Goal: Information Seeking & Learning: Learn about a topic

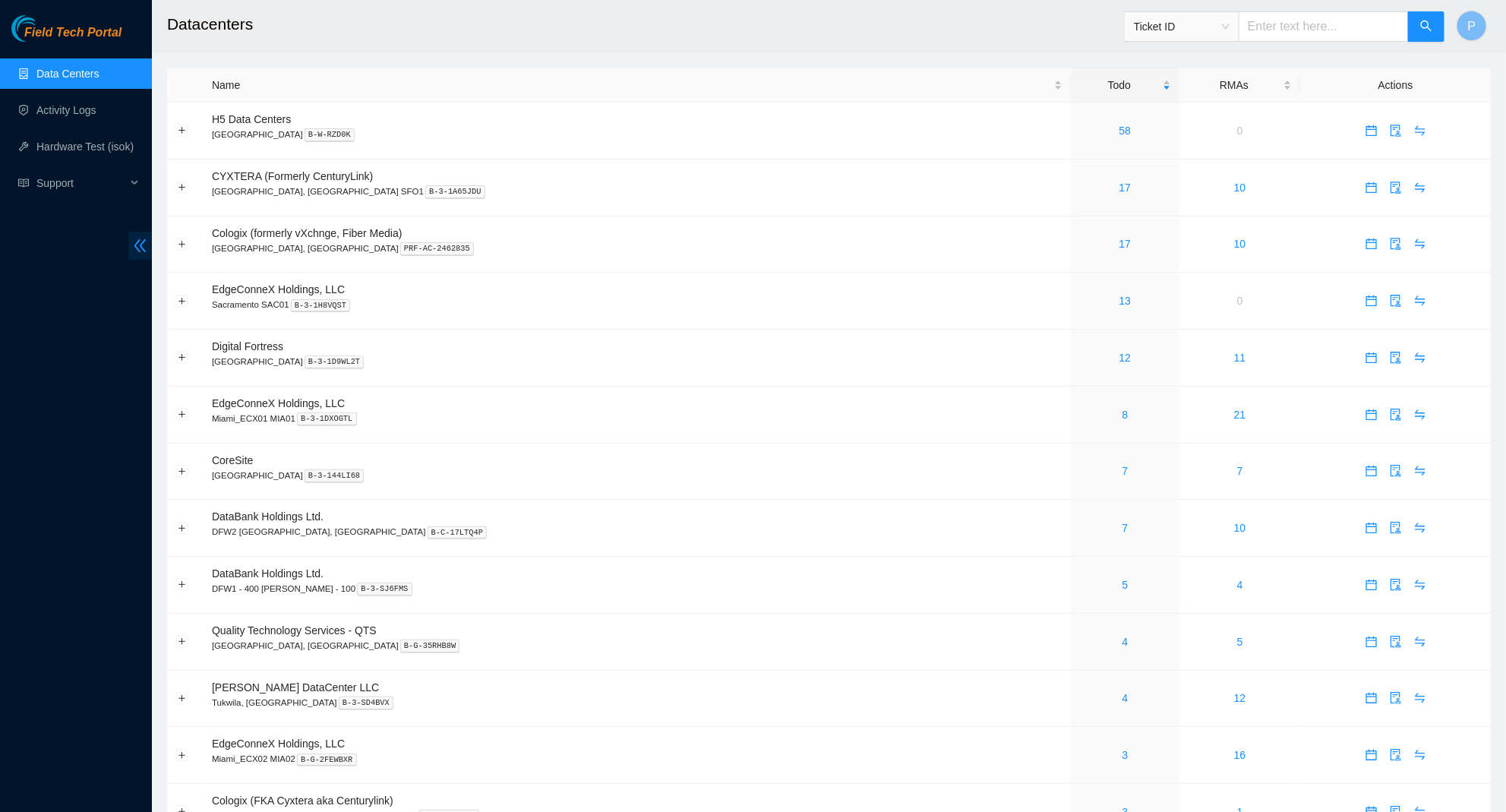
click at [148, 244] on span "double-left" at bounding box center [139, 245] width 24 height 28
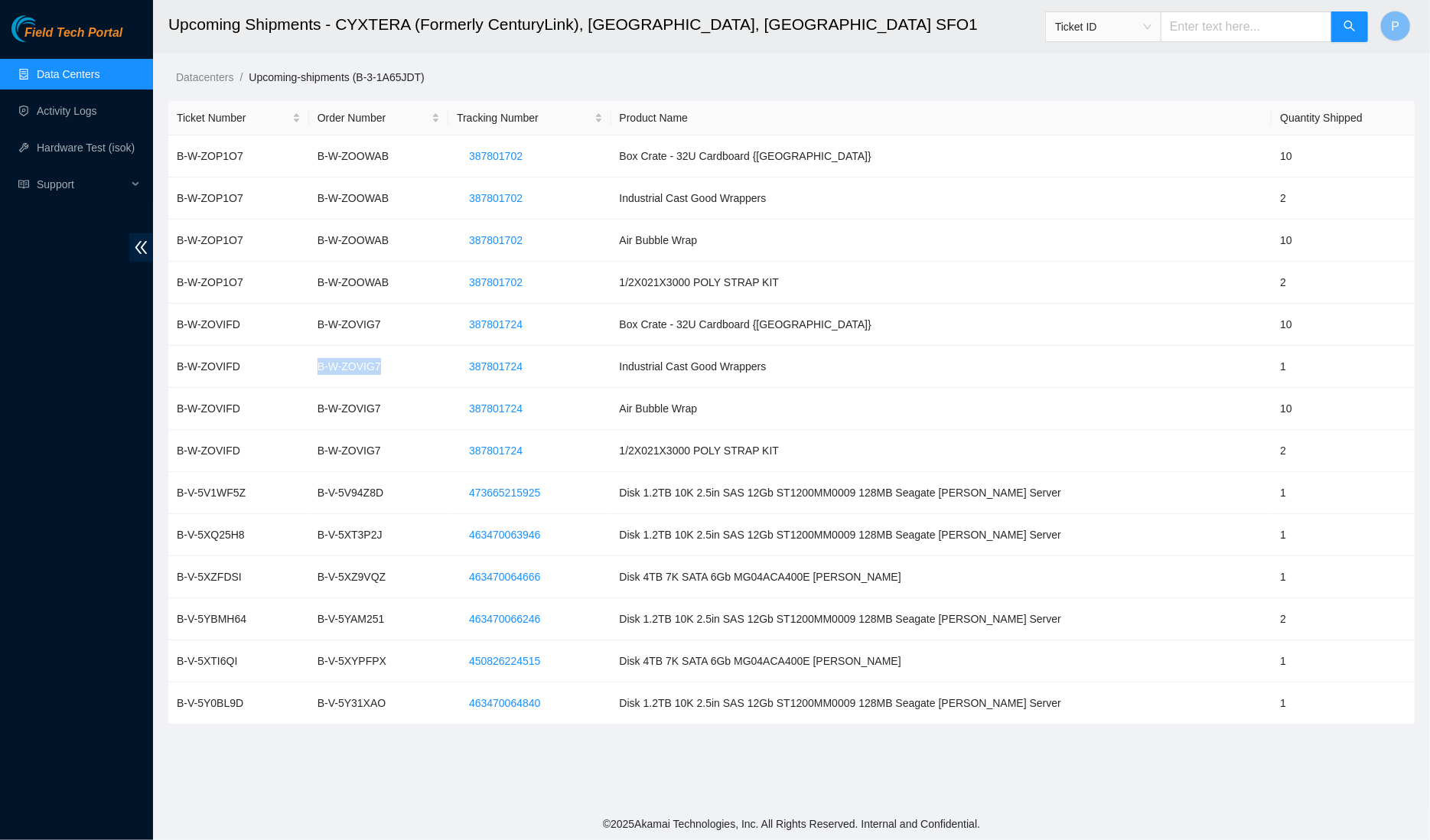
click at [99, 74] on link "Data Centers" at bounding box center [68, 74] width 63 height 12
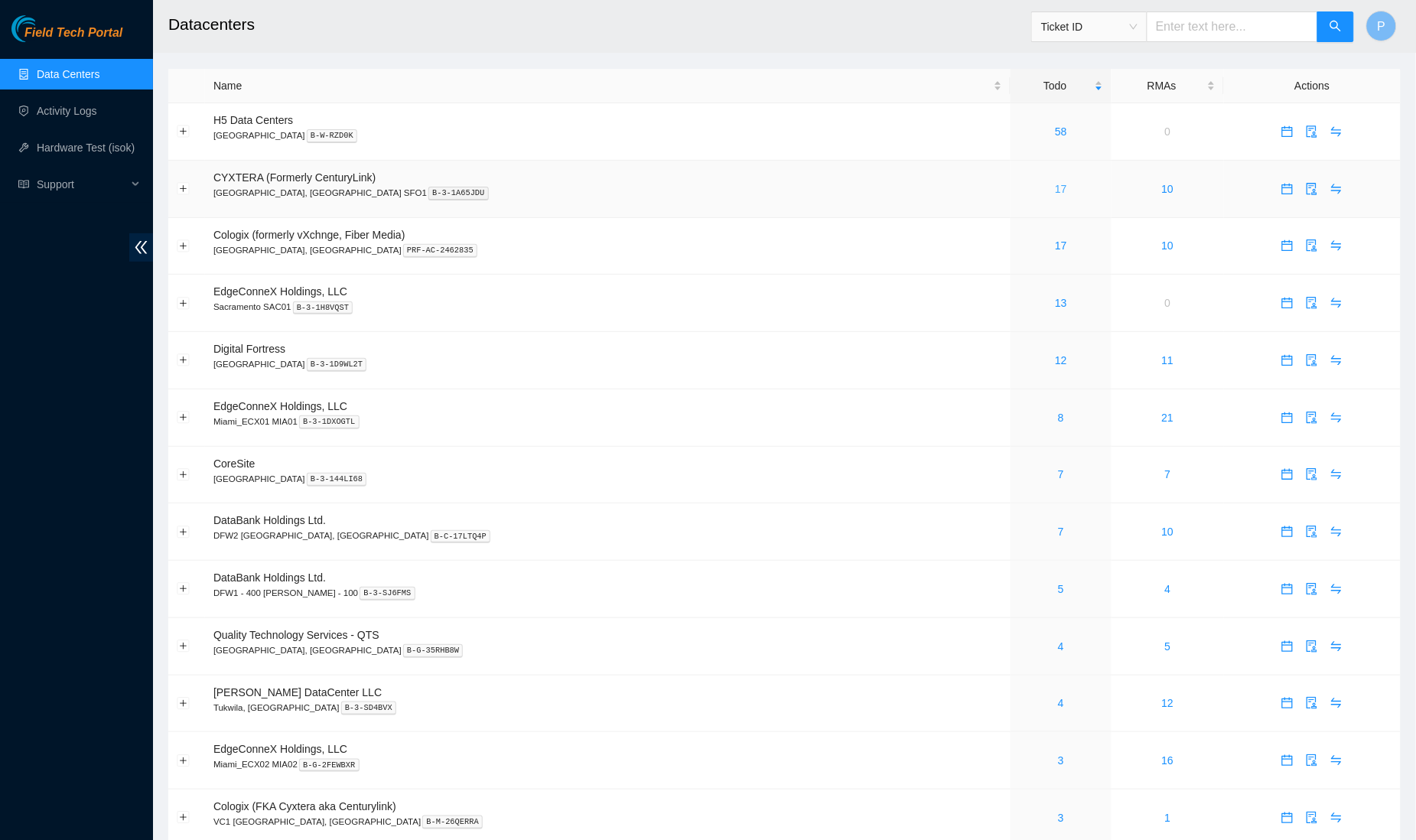
click at [1055, 185] on link "17" at bounding box center [1061, 189] width 12 height 12
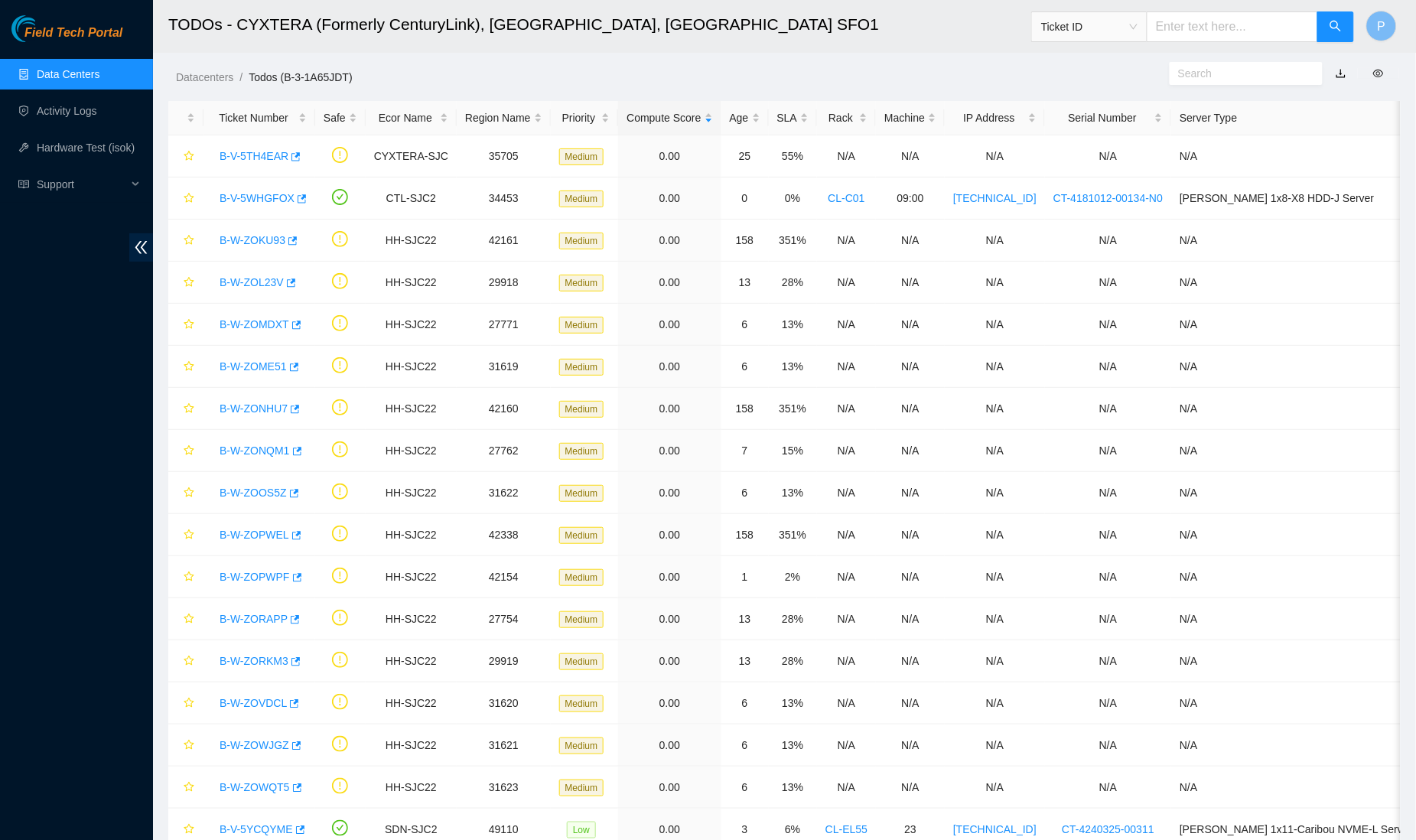
click at [86, 80] on link "Data Centers" at bounding box center [68, 74] width 63 height 12
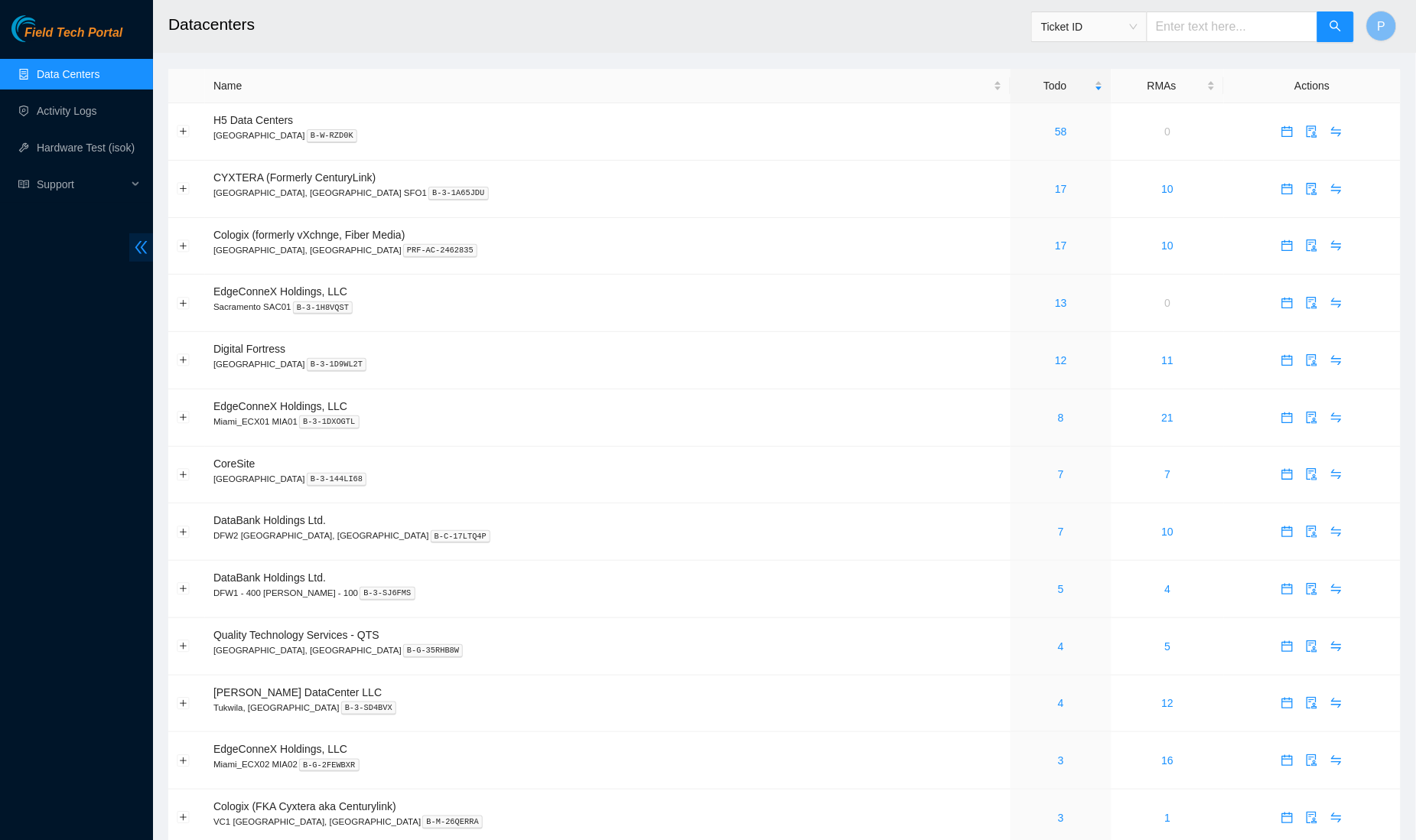
click at [135, 248] on icon "double-left" at bounding box center [140, 247] width 16 height 16
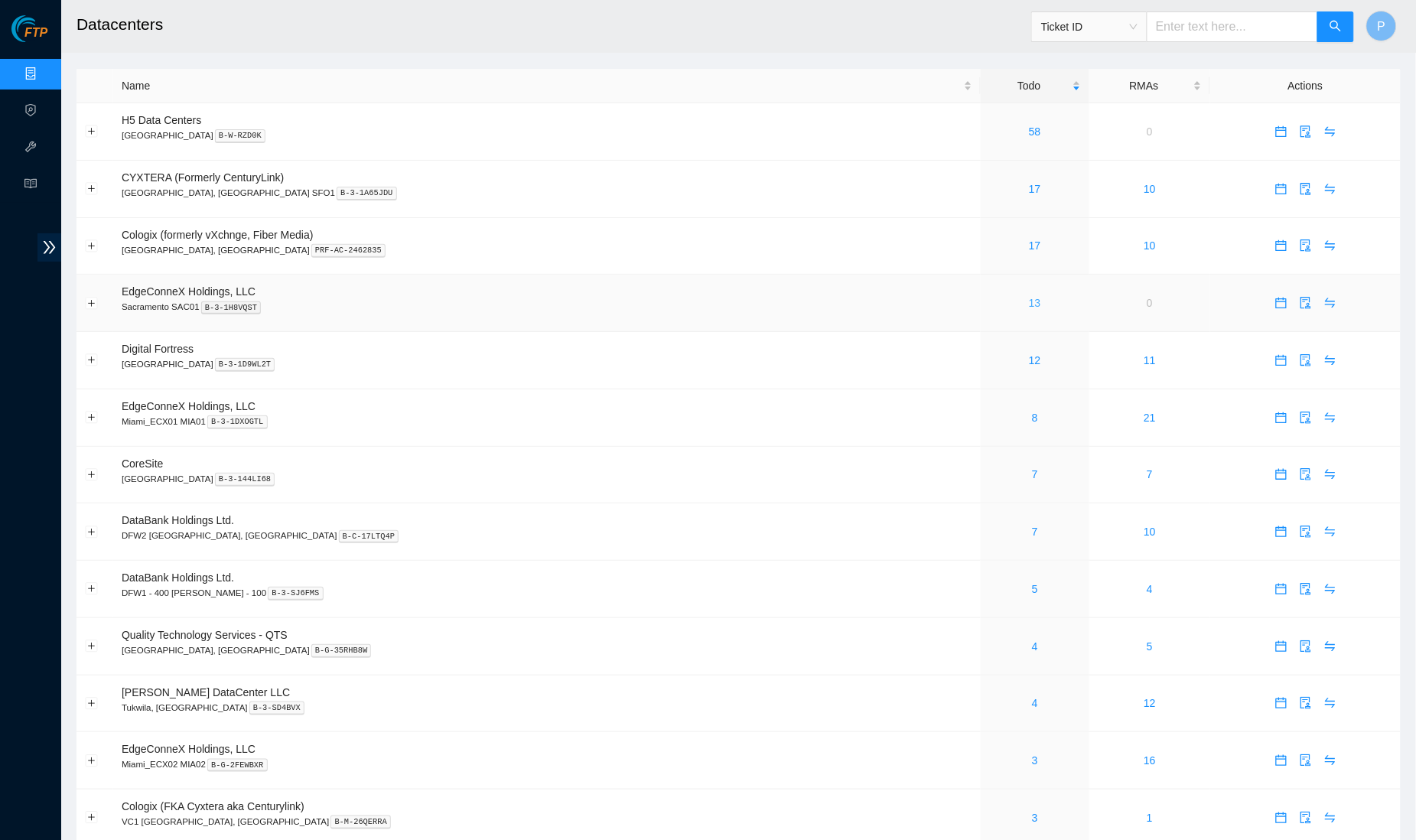
click at [1029, 297] on link "13" at bounding box center [1035, 303] width 12 height 12
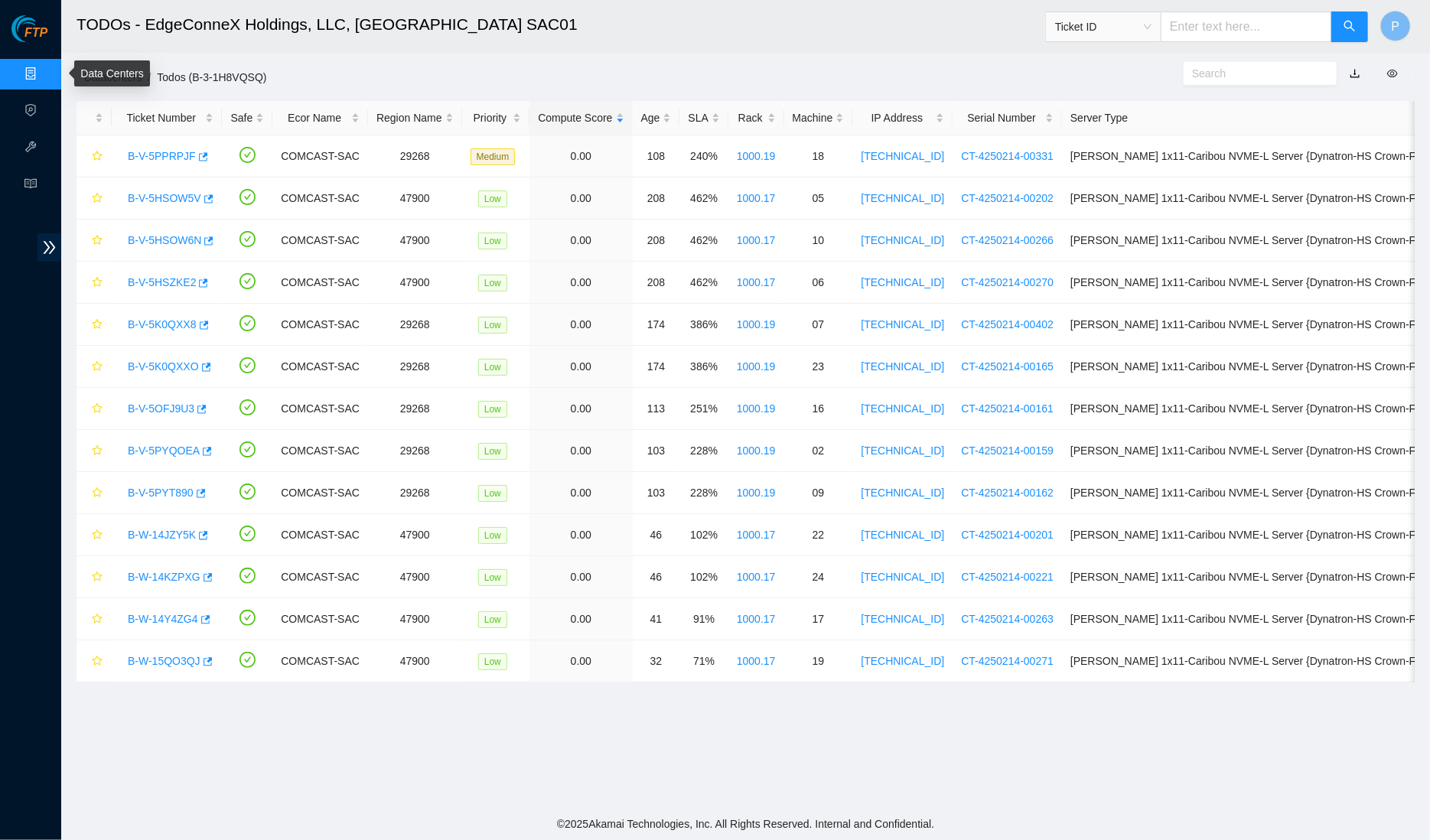
click at [44, 74] on link "Data Centers" at bounding box center [75, 74] width 63 height 12
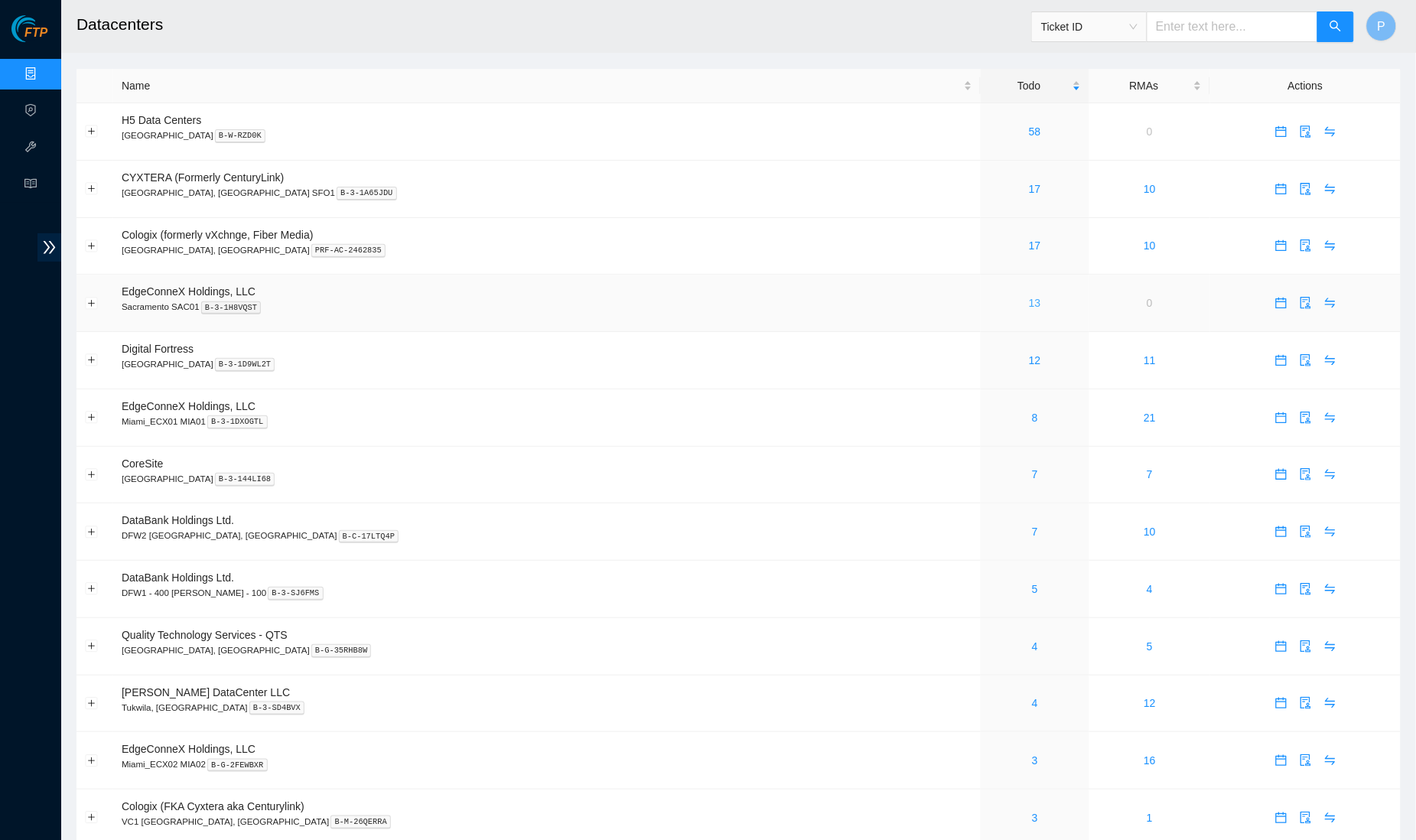
click at [1029, 303] on link "13" at bounding box center [1035, 303] width 12 height 12
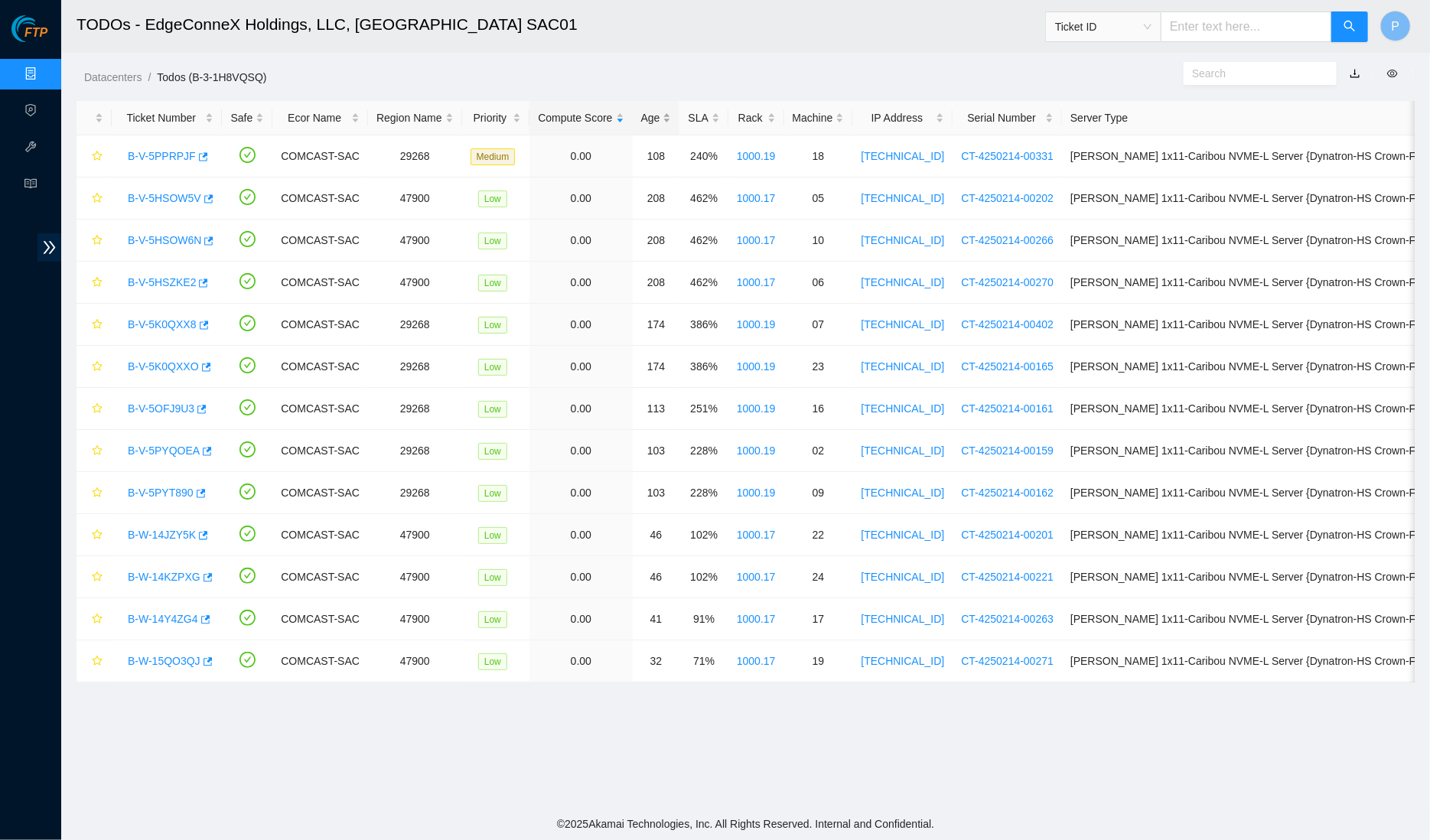
click at [672, 120] on div "Age" at bounding box center [657, 118] width 31 height 17
click at [669, 119] on div "Age" at bounding box center [657, 118] width 31 height 17
click at [148, 156] on link "B-V-5HSOW5V" at bounding box center [164, 156] width 74 height 12
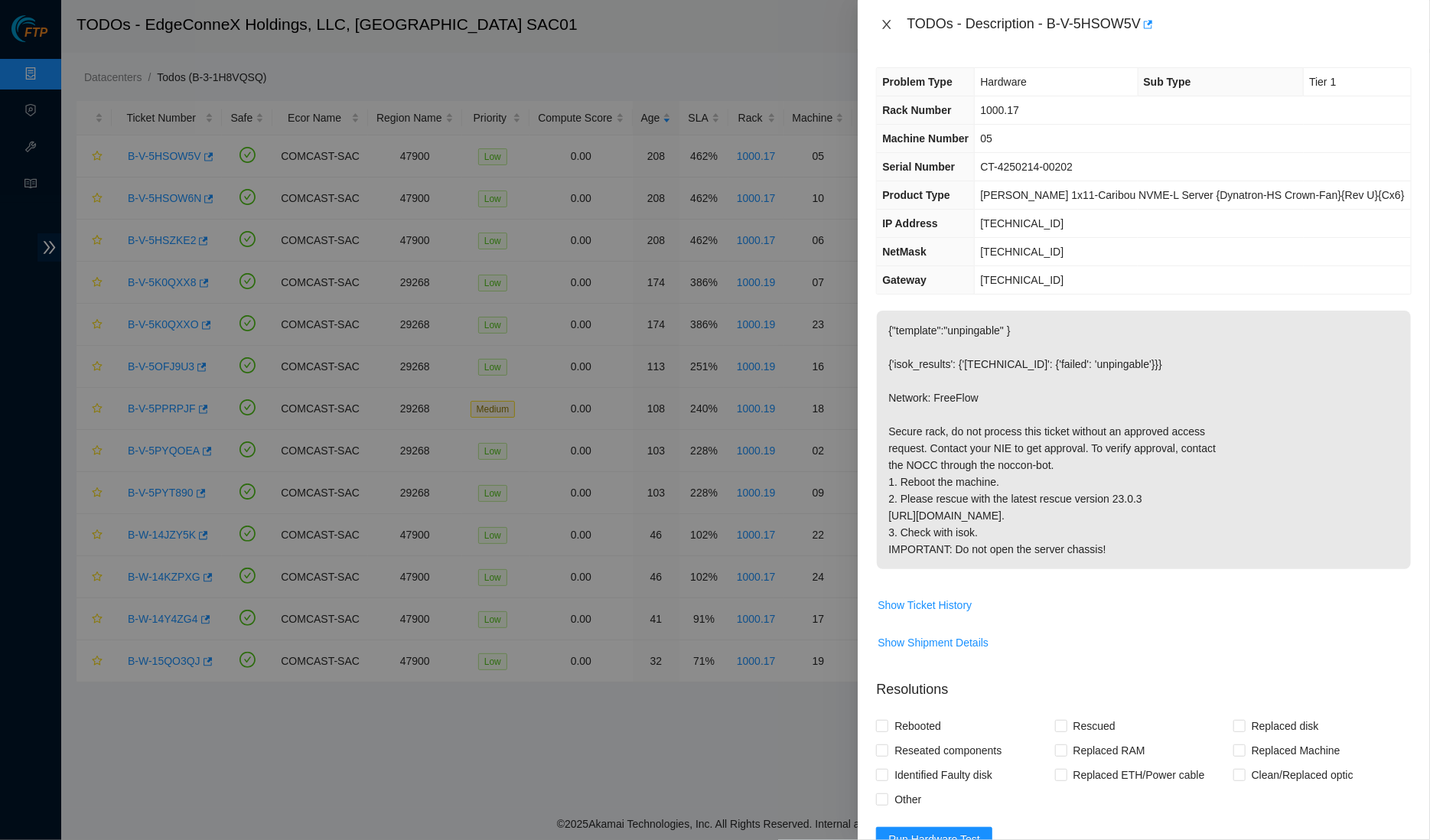
click at [884, 27] on icon "close" at bounding box center [887, 25] width 9 height 10
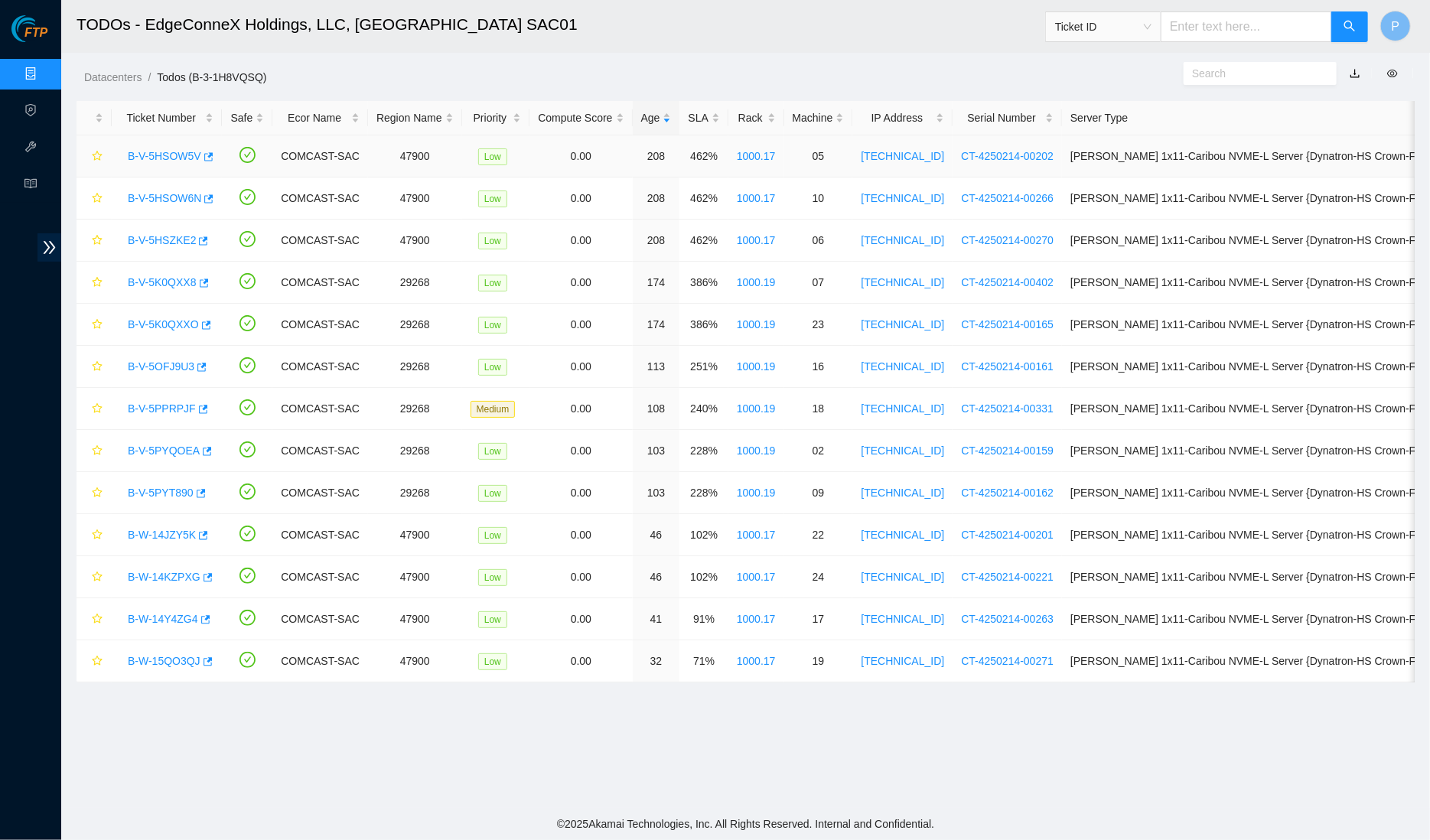
click at [776, 152] on link "1000.17" at bounding box center [756, 156] width 39 height 12
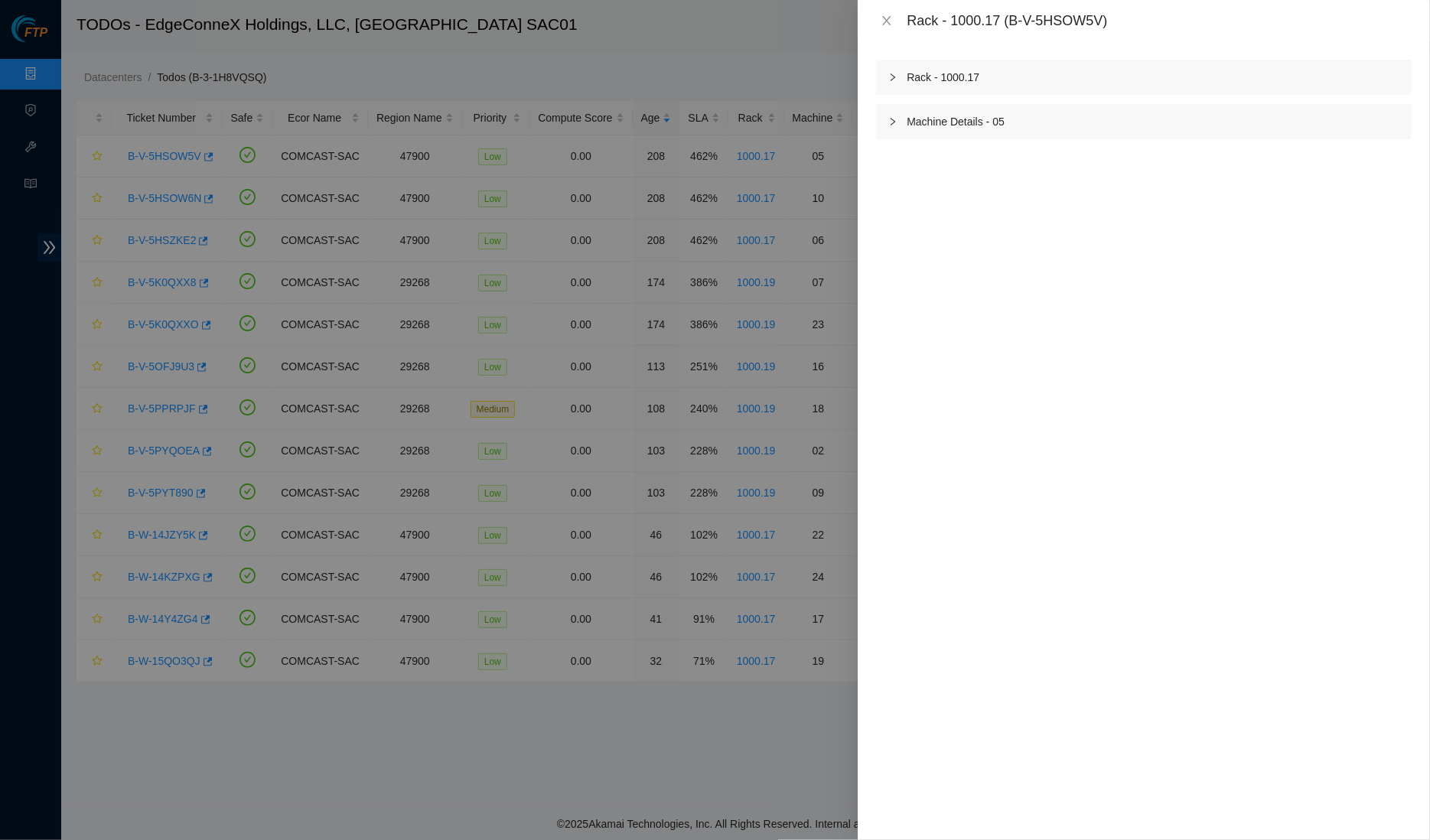
click at [1026, 77] on div "Rack - 1000.17" at bounding box center [1144, 77] width 536 height 35
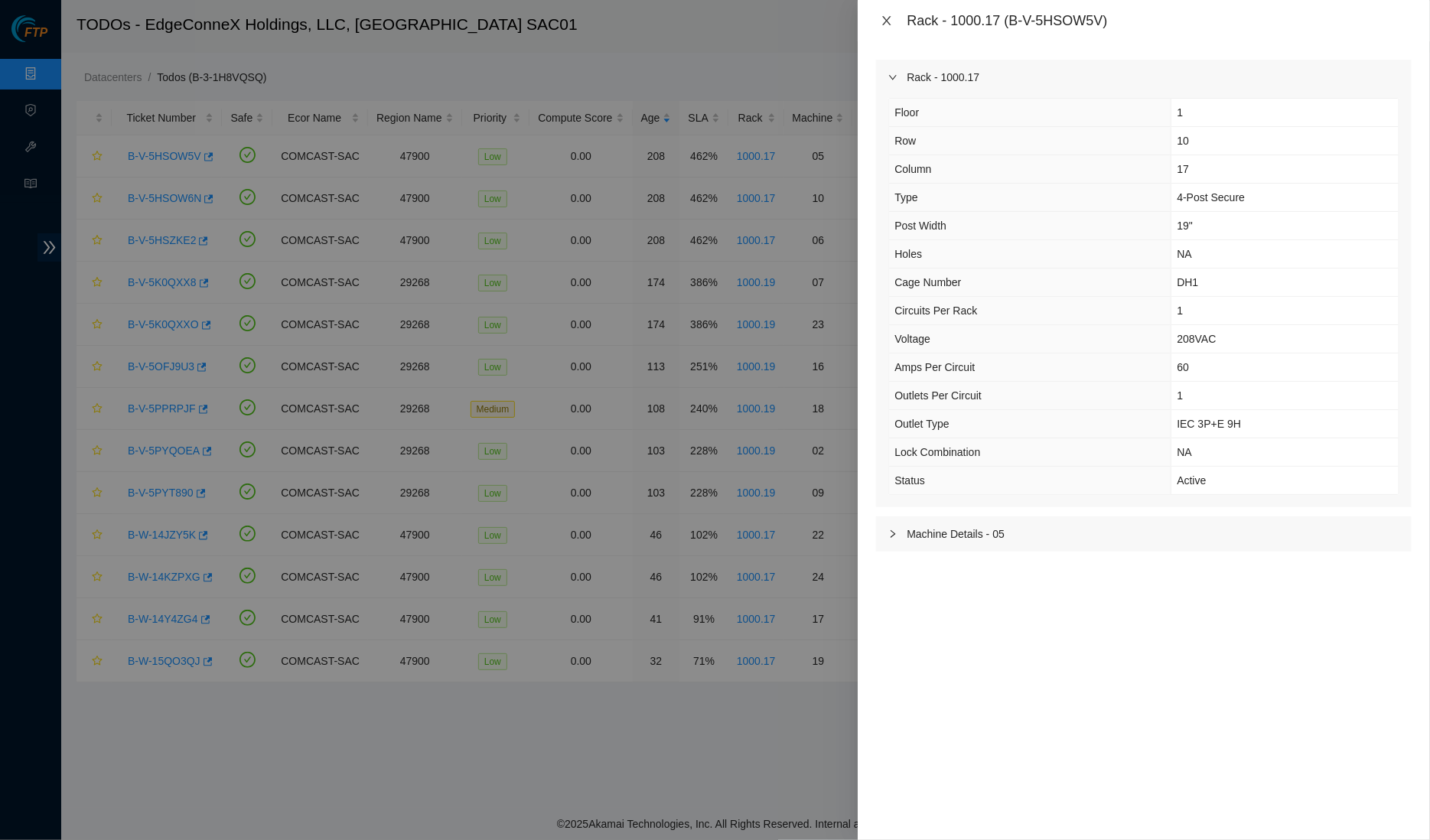
click at [890, 13] on button "Close" at bounding box center [887, 20] width 21 height 14
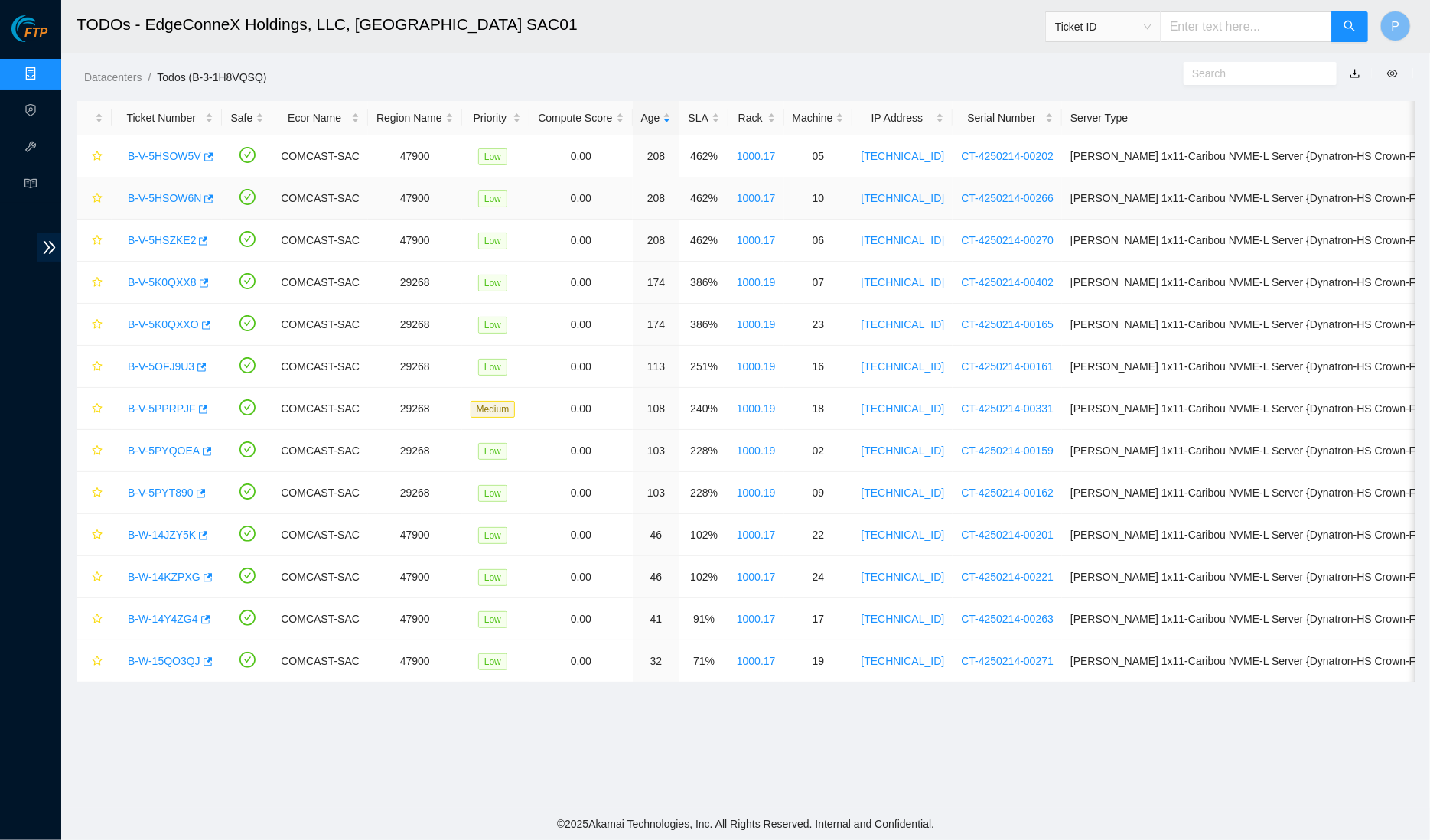
click at [161, 183] on td "B-V-5HSOW6N" at bounding box center [166, 199] width 110 height 42
click at [163, 197] on link "B-V-5HSOW6N" at bounding box center [164, 198] width 74 height 12
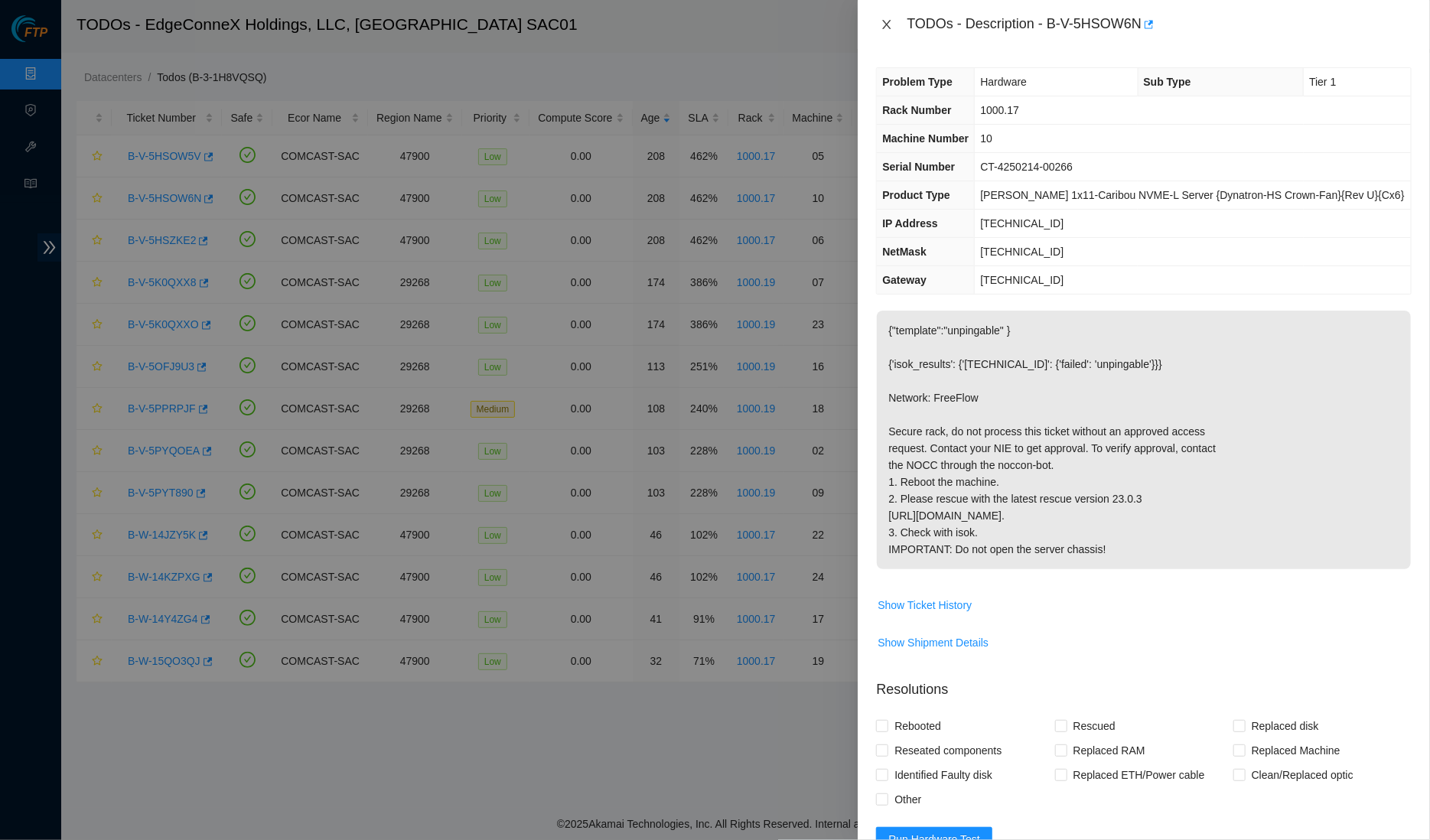
click at [888, 29] on icon "close" at bounding box center [886, 24] width 12 height 12
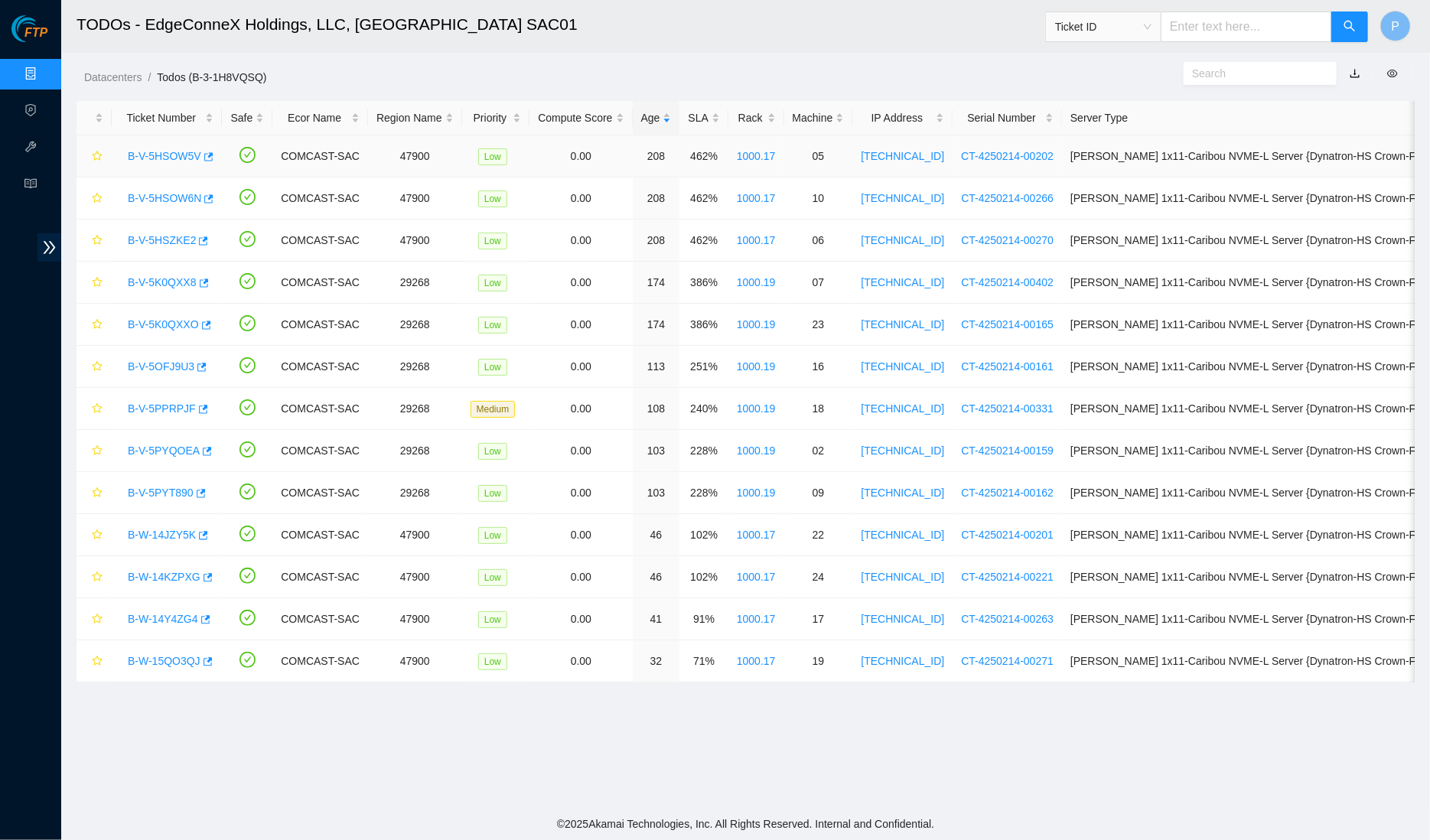
click at [170, 156] on link "B-V-5HSOW5V" at bounding box center [164, 156] width 74 height 12
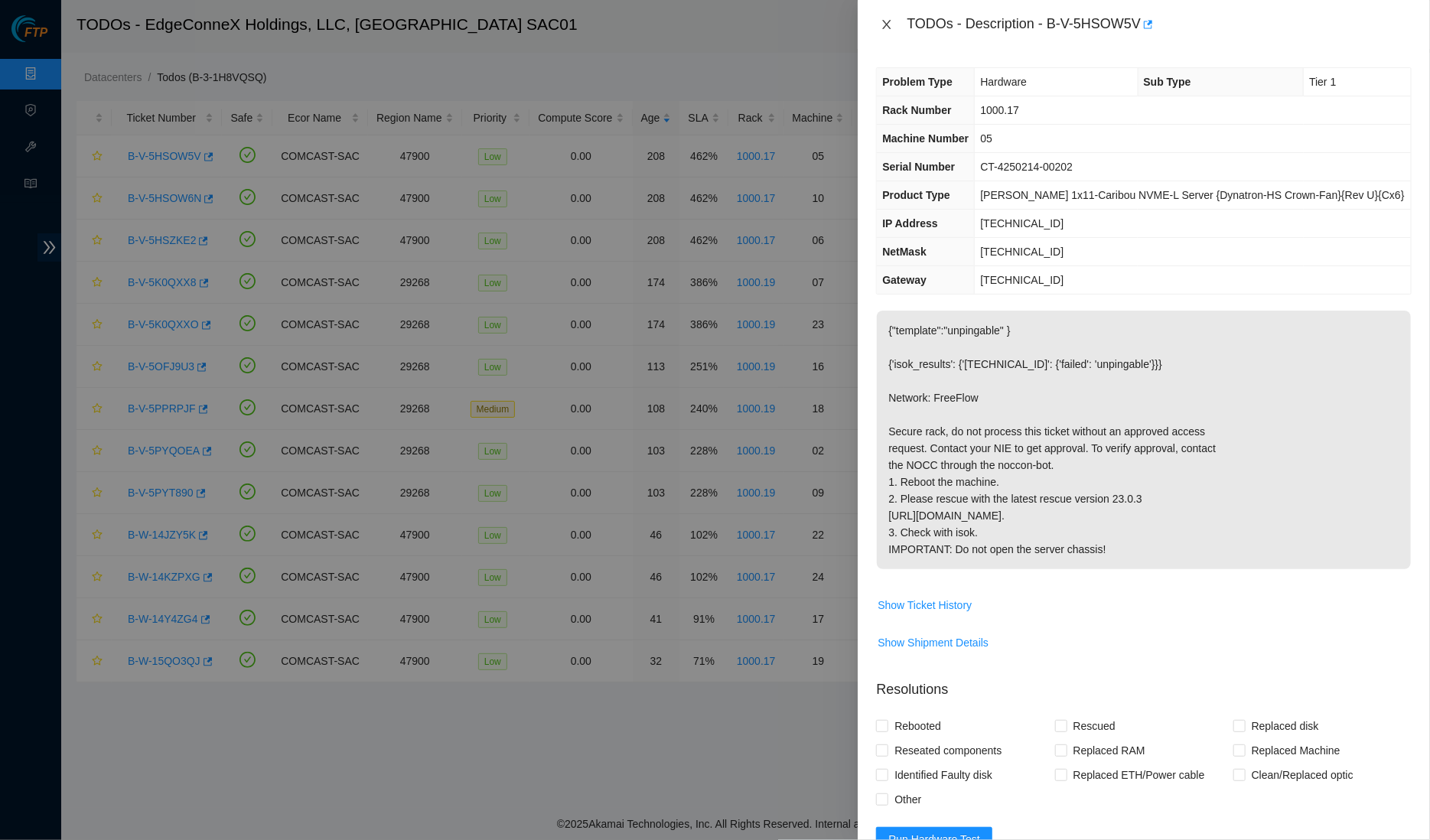
click at [888, 25] on icon "close" at bounding box center [886, 24] width 12 height 12
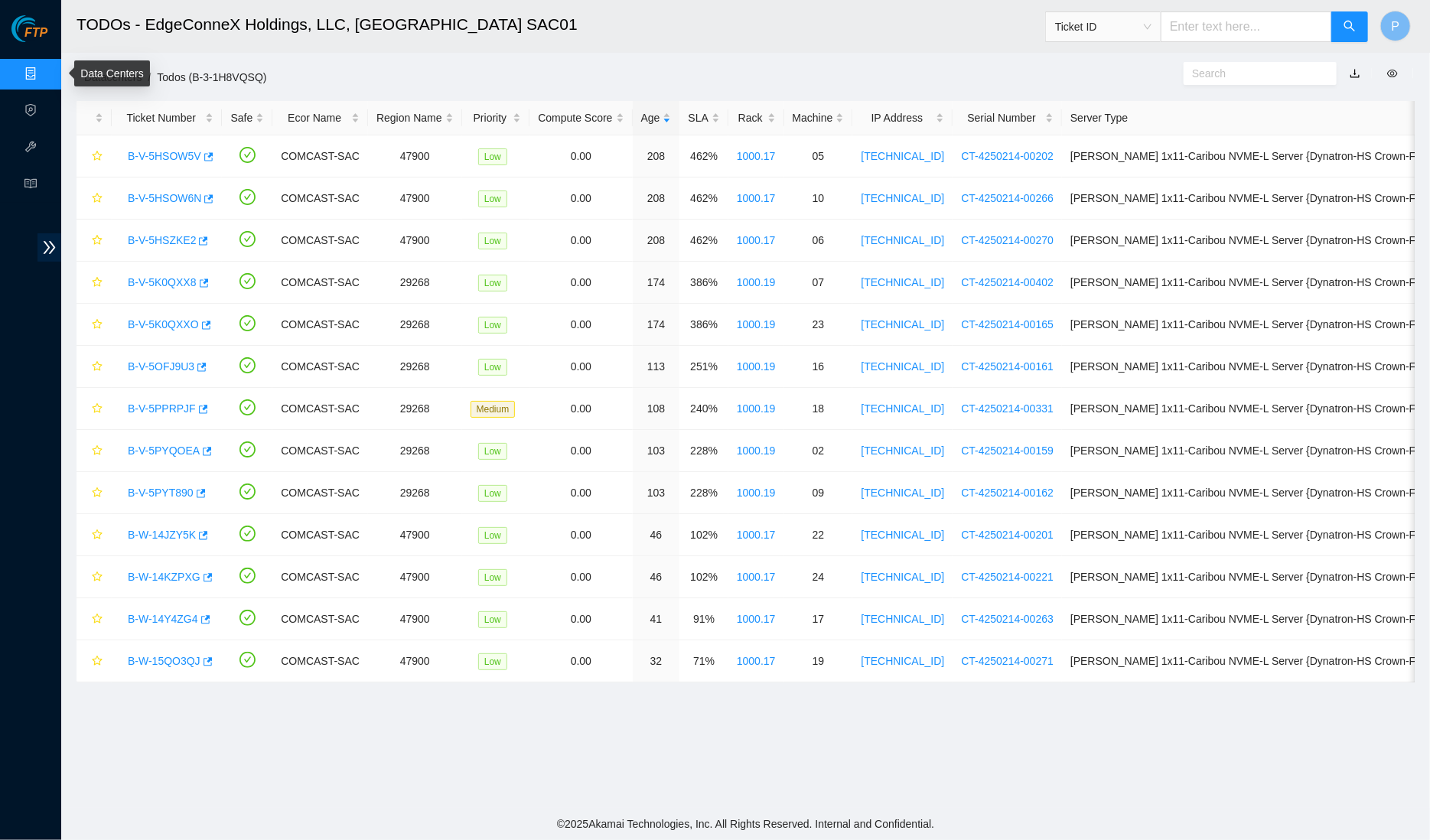
click at [44, 74] on link "Data Centers" at bounding box center [75, 74] width 63 height 12
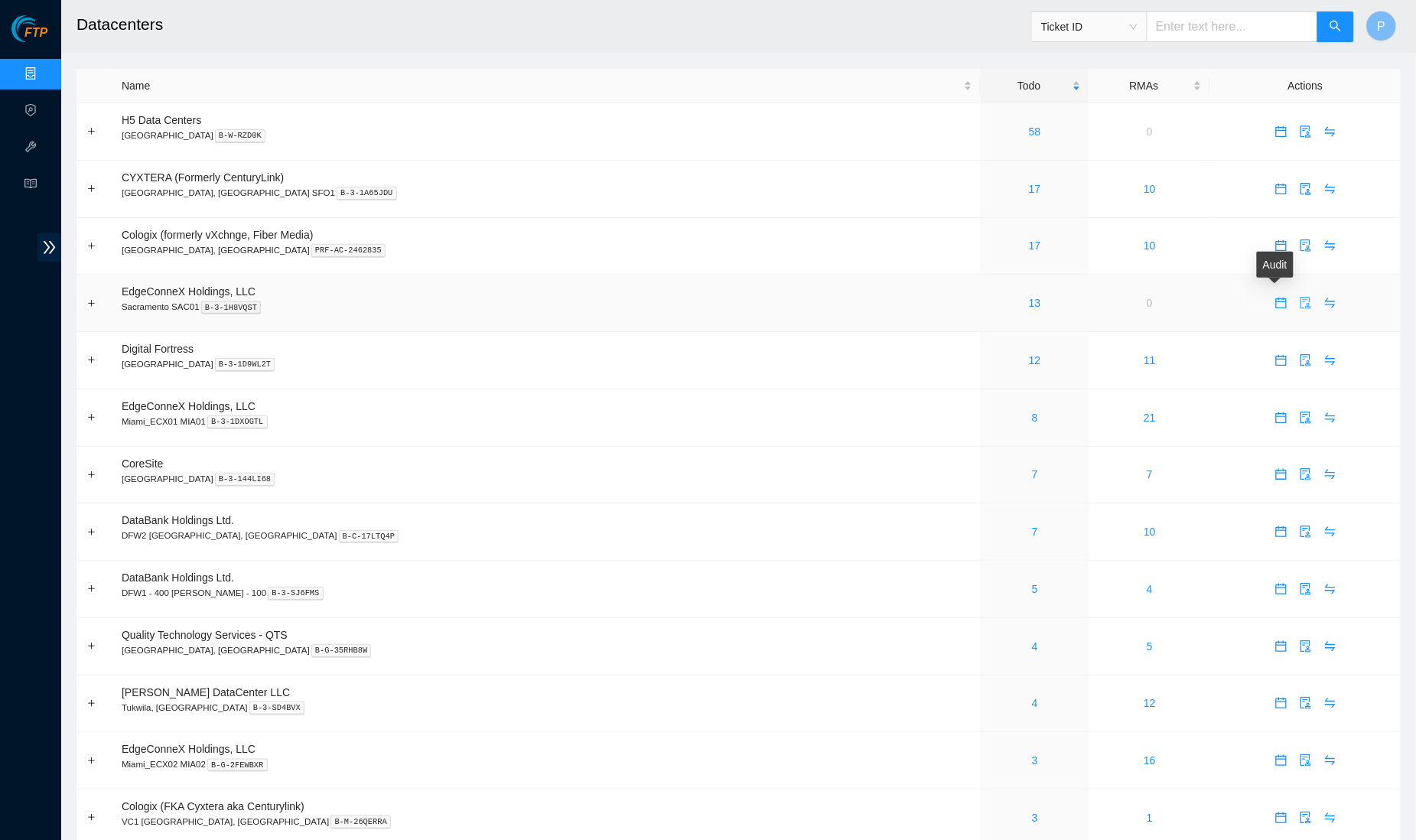
click at [1300, 297] on icon "audit" at bounding box center [1305, 303] width 12 height 12
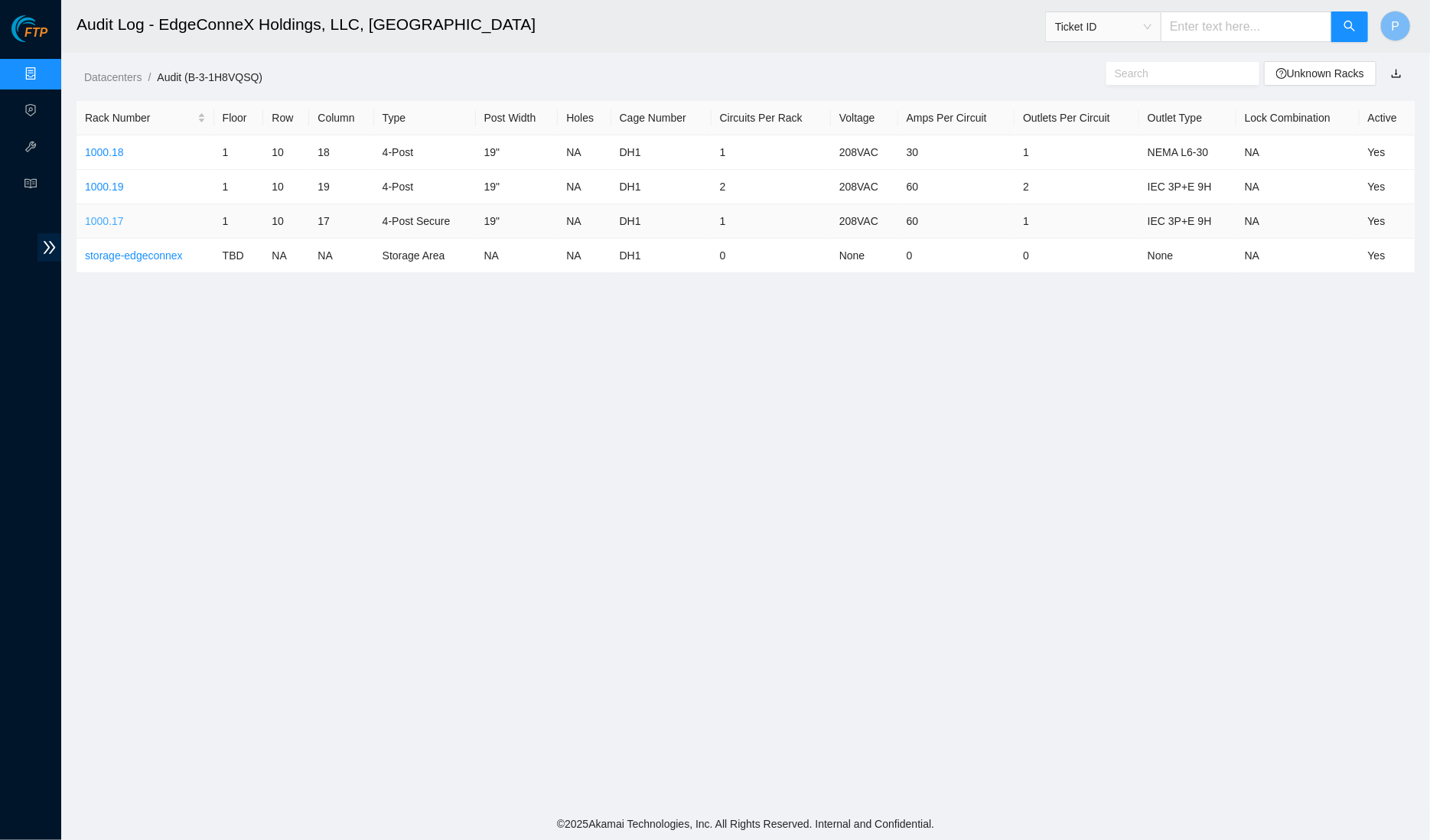
click at [109, 220] on link "1000.17" at bounding box center [104, 220] width 39 height 12
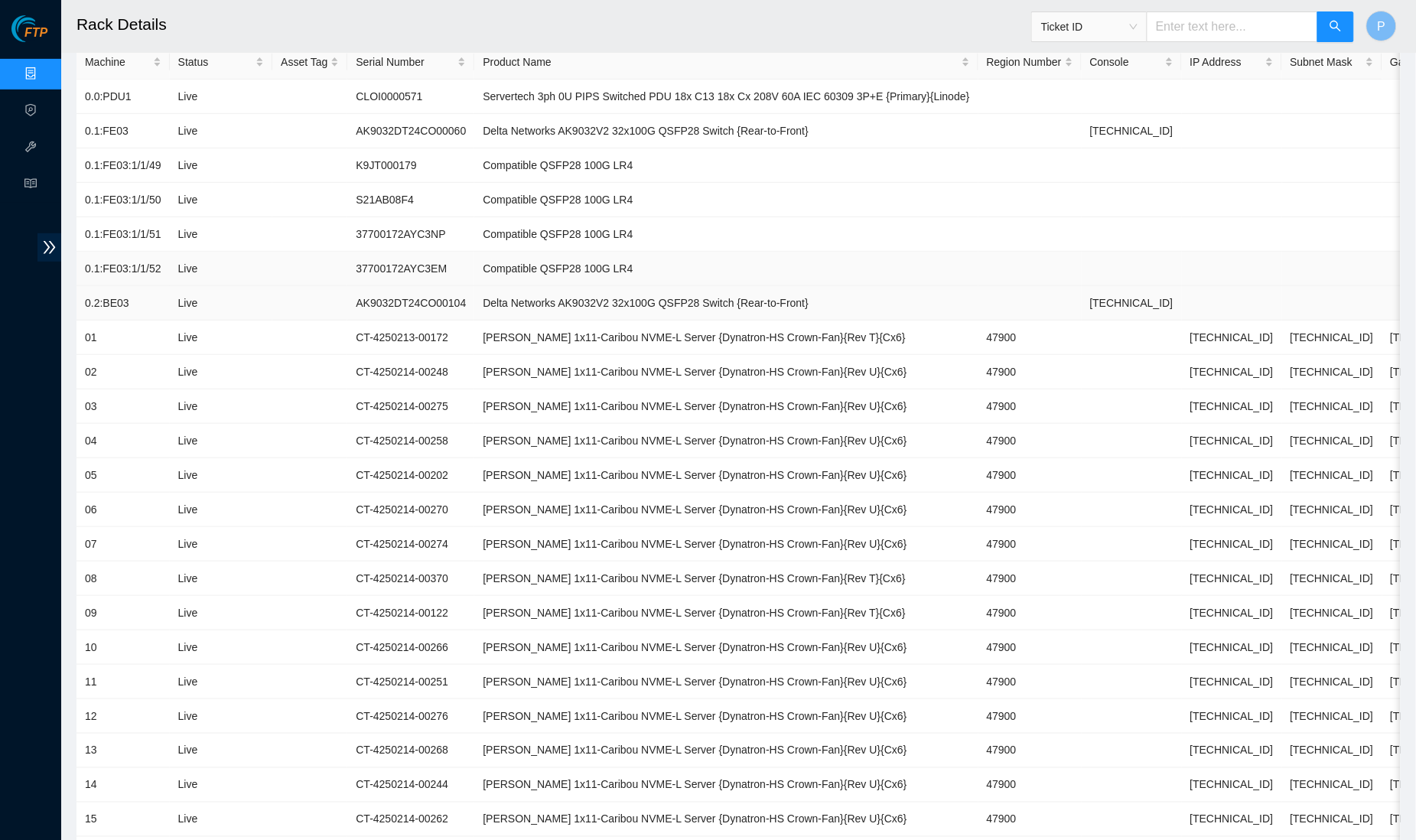
scroll to position [162, 0]
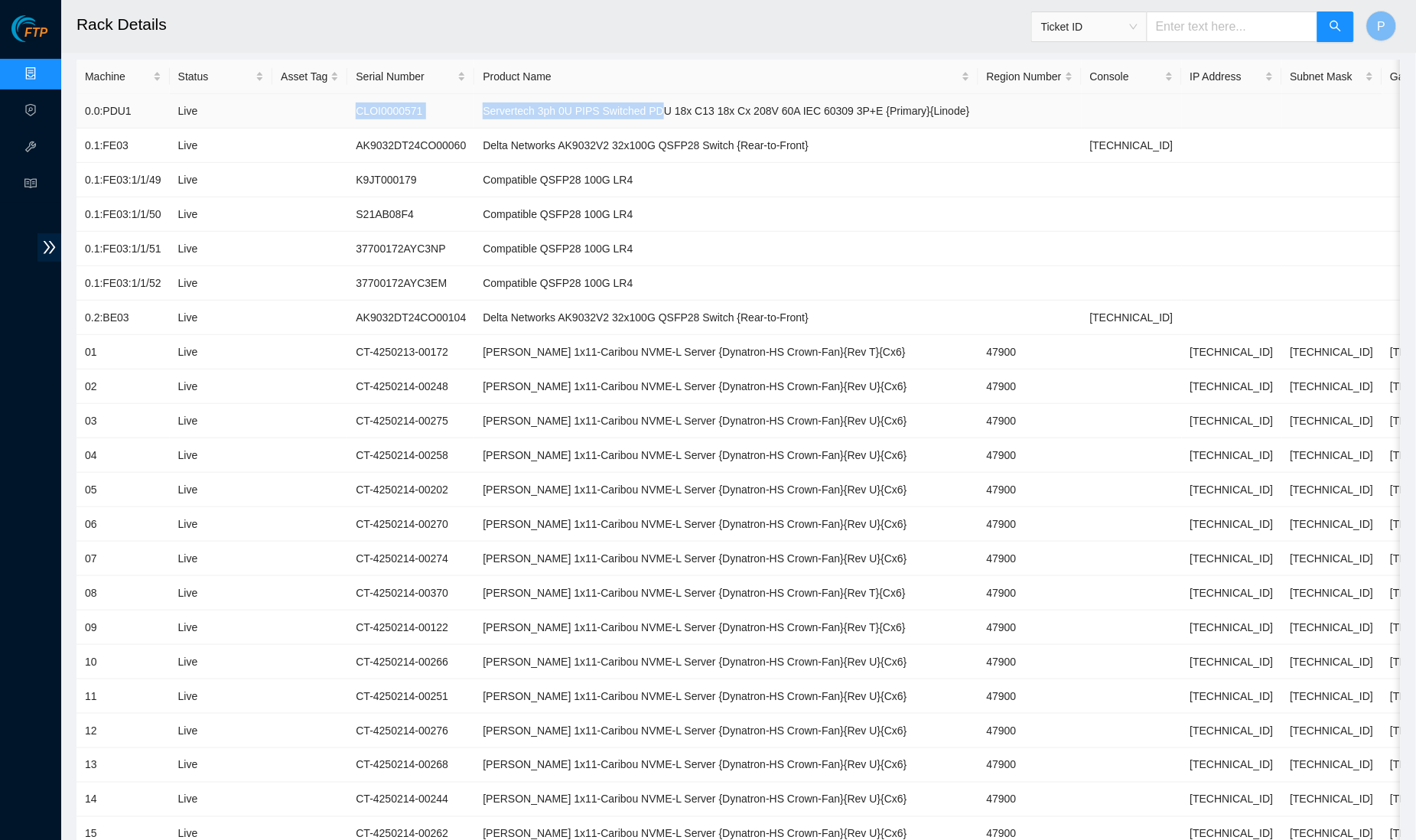
drag, startPoint x: 339, startPoint y: 103, endPoint x: 696, endPoint y: 111, distance: 357.1
click at [696, 111] on tr "0.0:PDU1 Live CLOI0000571 Servertech 3ph 0U PIPS Switched PDU 18x C13 18x Cx 20…" at bounding box center [779, 112] width 1405 height 34
click at [696, 111] on td "Servertech 3ph 0U PIPS Switched PDU 18x C13 18x Cx 208V 60A IEC 60309 3P+E {Pri…" at bounding box center [726, 112] width 503 height 34
drag, startPoint x: 352, startPoint y: 139, endPoint x: 733, endPoint y: 138, distance: 381.0
click at [733, 138] on tr "0.1:FE03 Live AK9032DT24CO00060 Delta Networks AK9032V2 32x100G QSFP28 Switch {…" at bounding box center [779, 146] width 1405 height 34
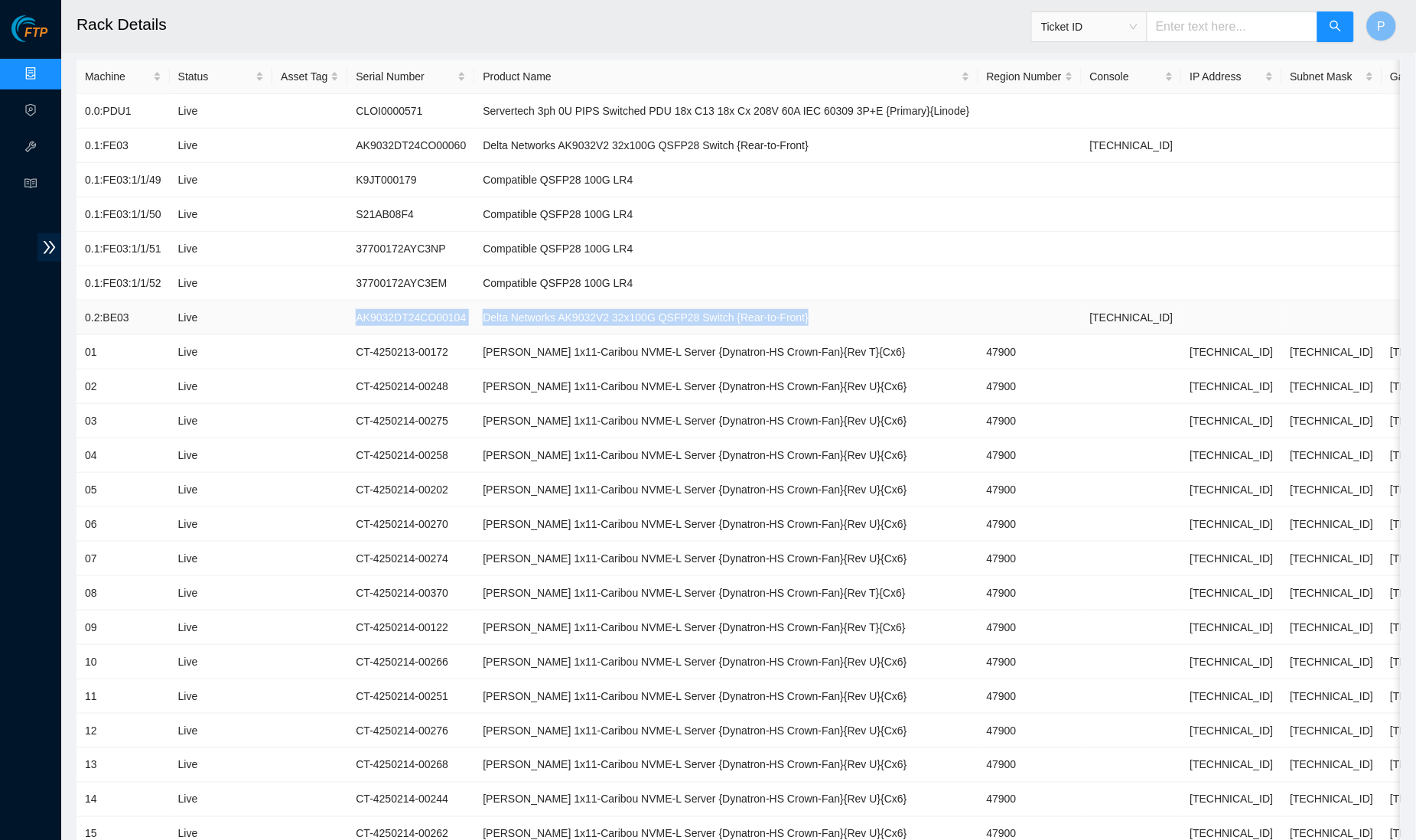
drag, startPoint x: 364, startPoint y: 304, endPoint x: 865, endPoint y: 306, distance: 501.0
click at [865, 306] on tr "0.2:BE03 Live AK9032DT24CO00104 Delta Networks AK9032V2 32x100G QSFP28 Switch {…" at bounding box center [779, 318] width 1405 height 34
click at [514, 359] on td "Ciara 1x11-Caribou NVME-L Server {Dynatron-HS Crown-Fan}{Rev T}{Cx6}" at bounding box center [726, 352] width 503 height 34
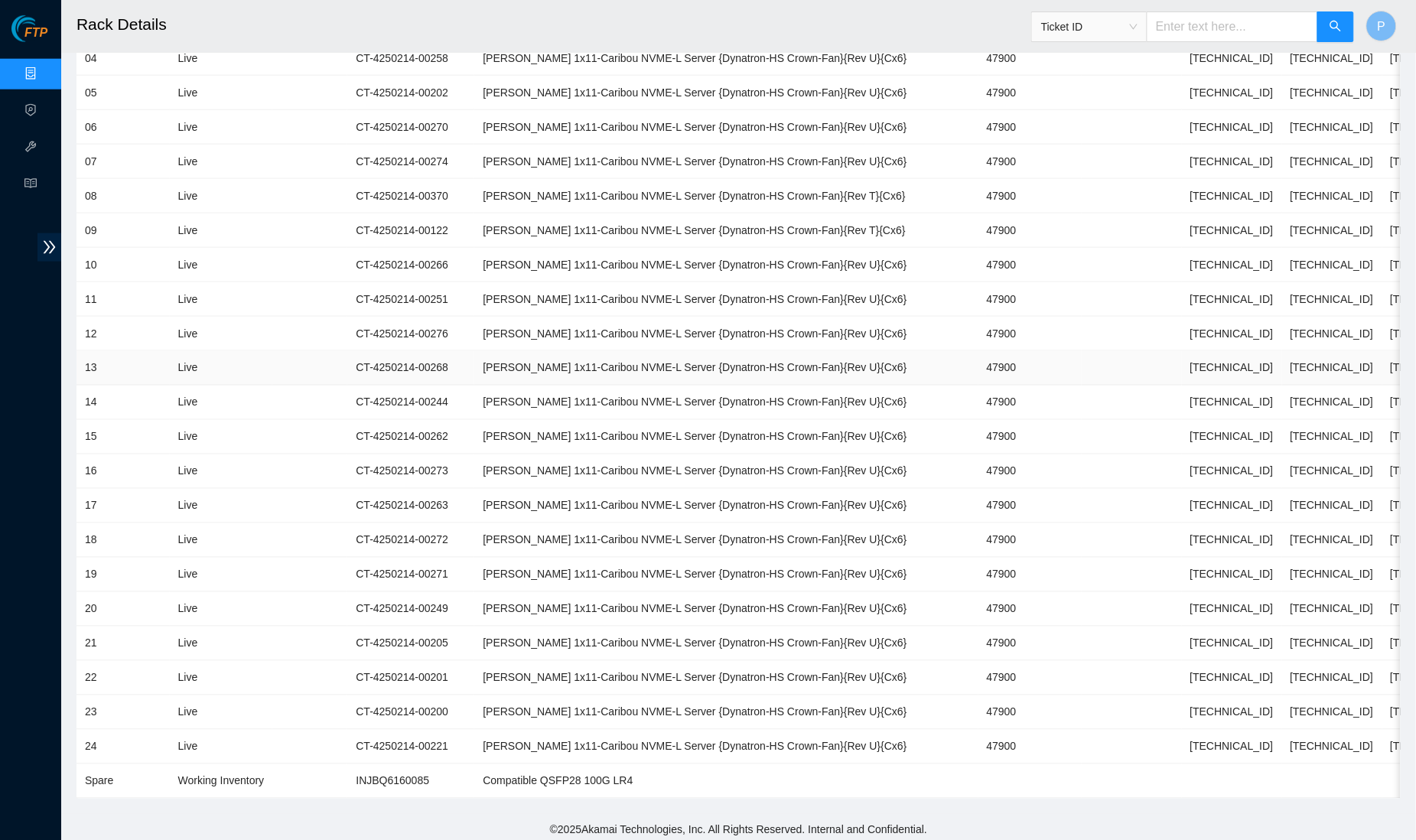
scroll to position [0, 0]
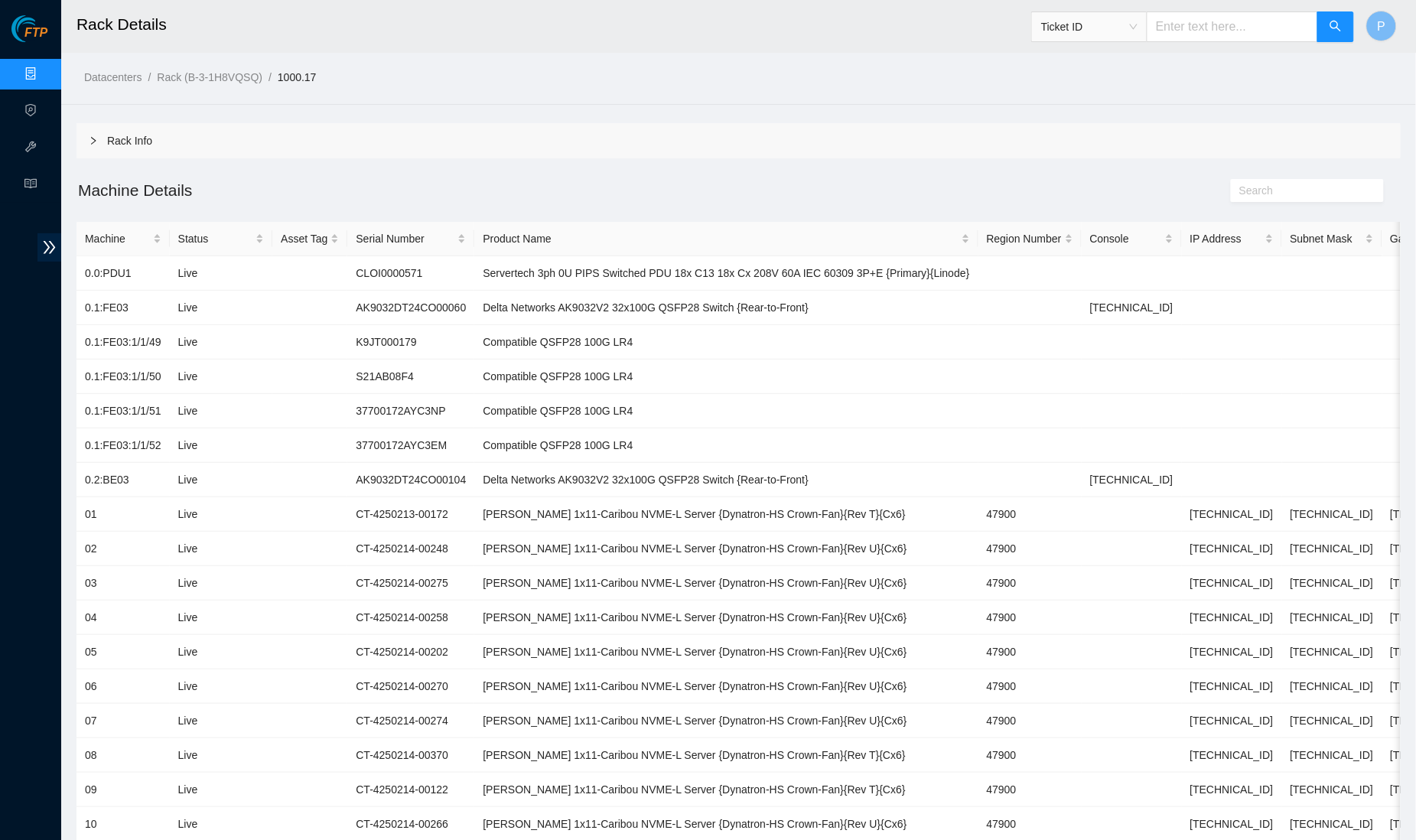
click at [421, 143] on div "Rack Info" at bounding box center [738, 140] width 1324 height 35
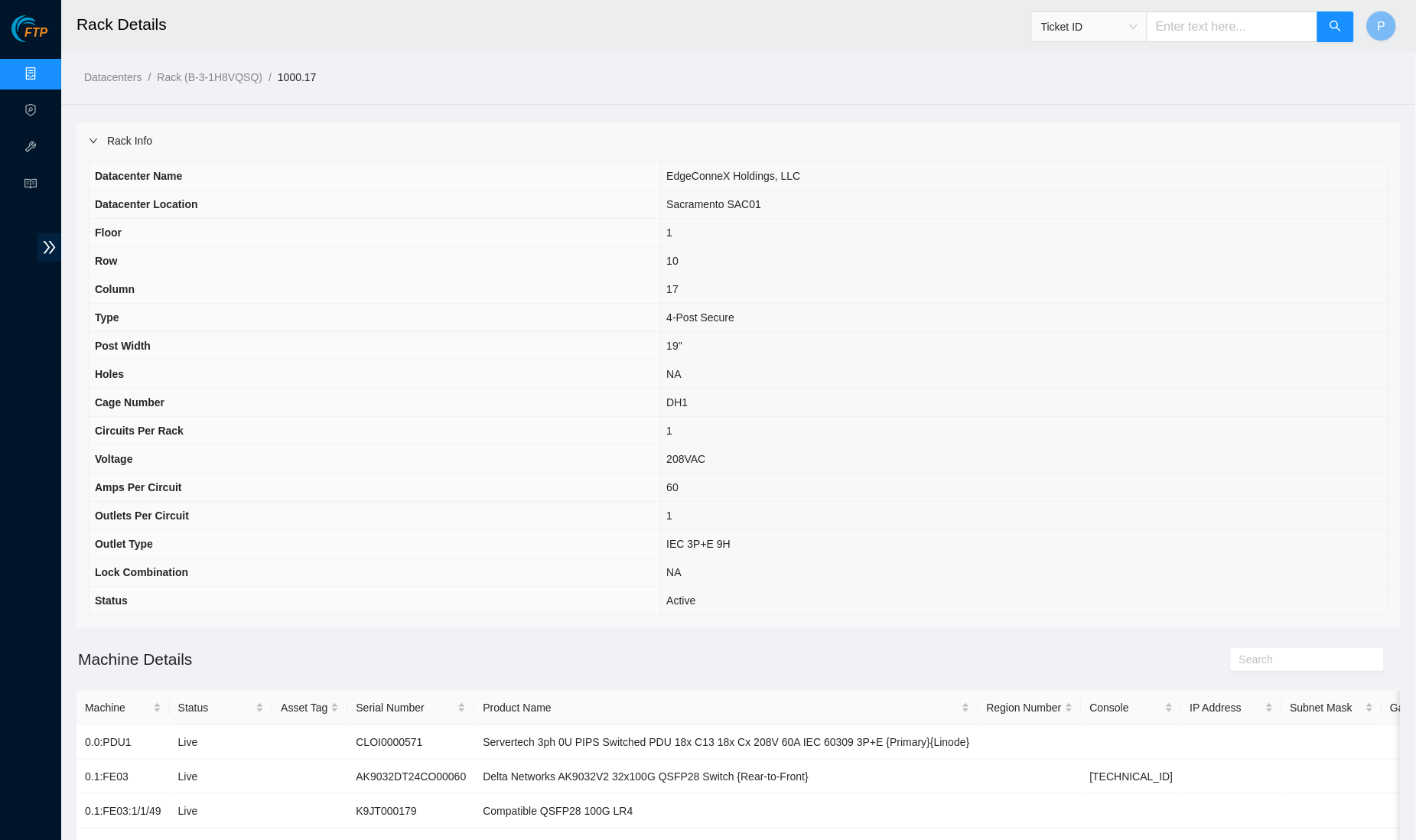
click at [385, 141] on div "Rack Info" at bounding box center [738, 140] width 1324 height 35
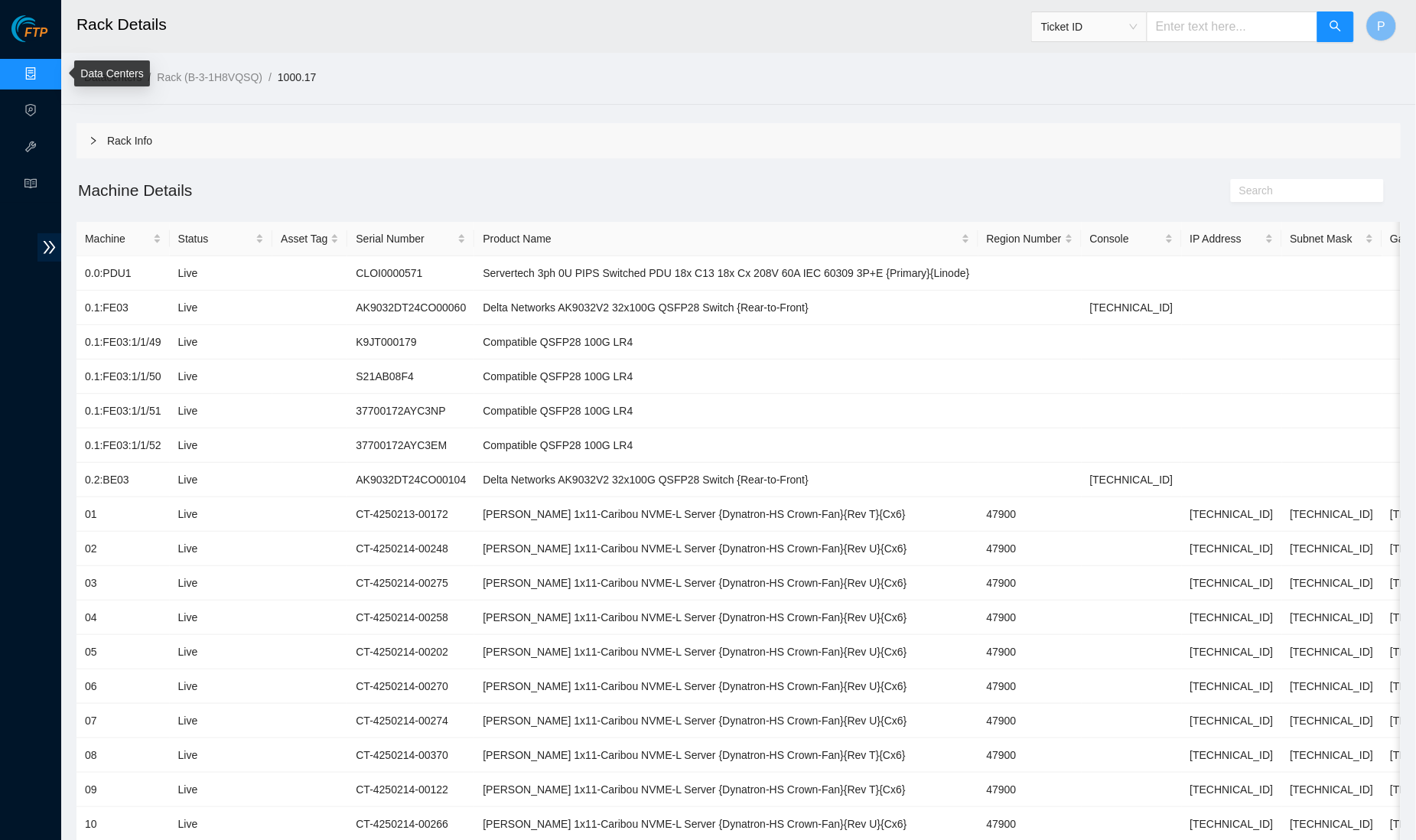
click at [44, 71] on link "Data Centers" at bounding box center [75, 74] width 63 height 12
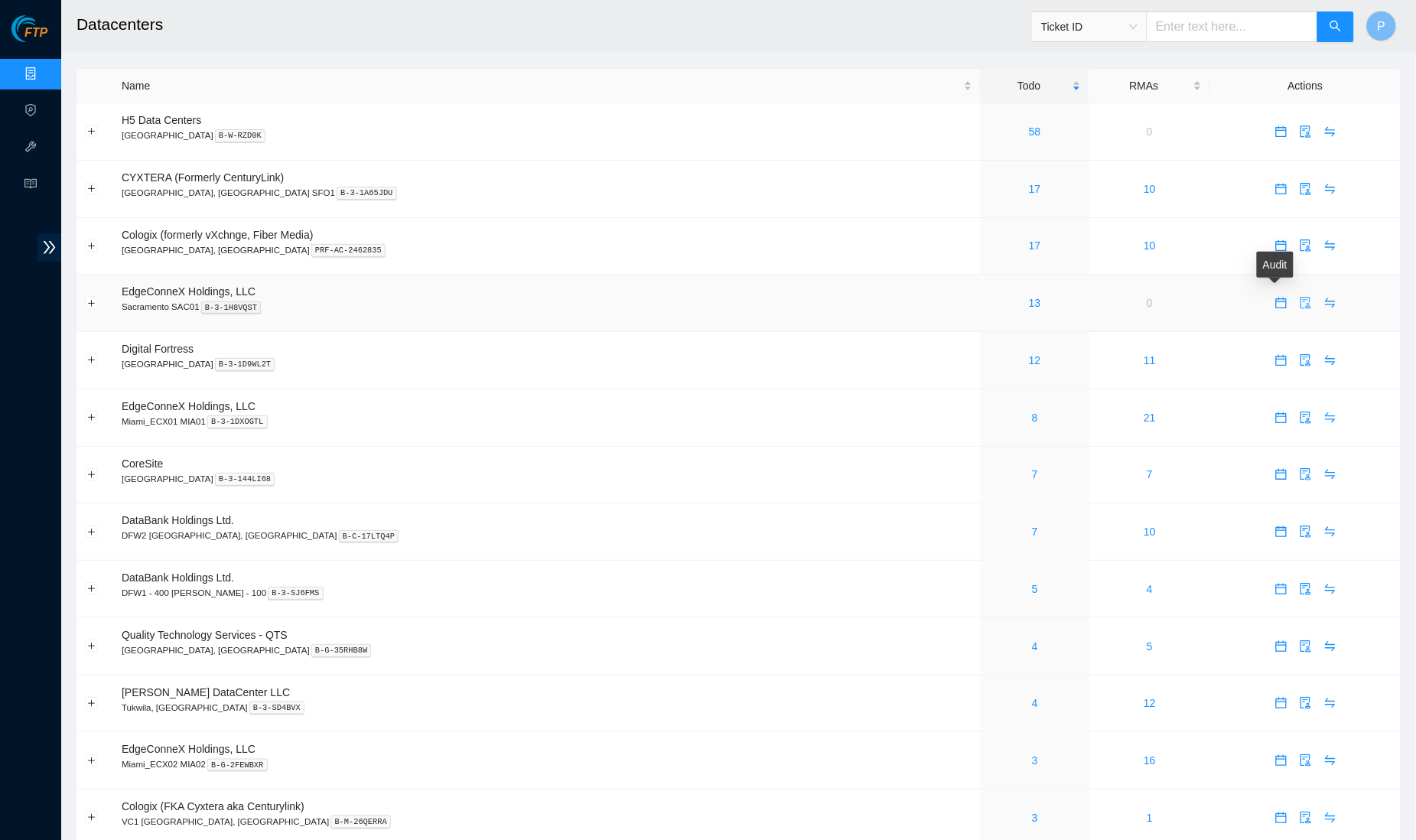
click at [1300, 302] on icon "audit" at bounding box center [1305, 303] width 12 height 12
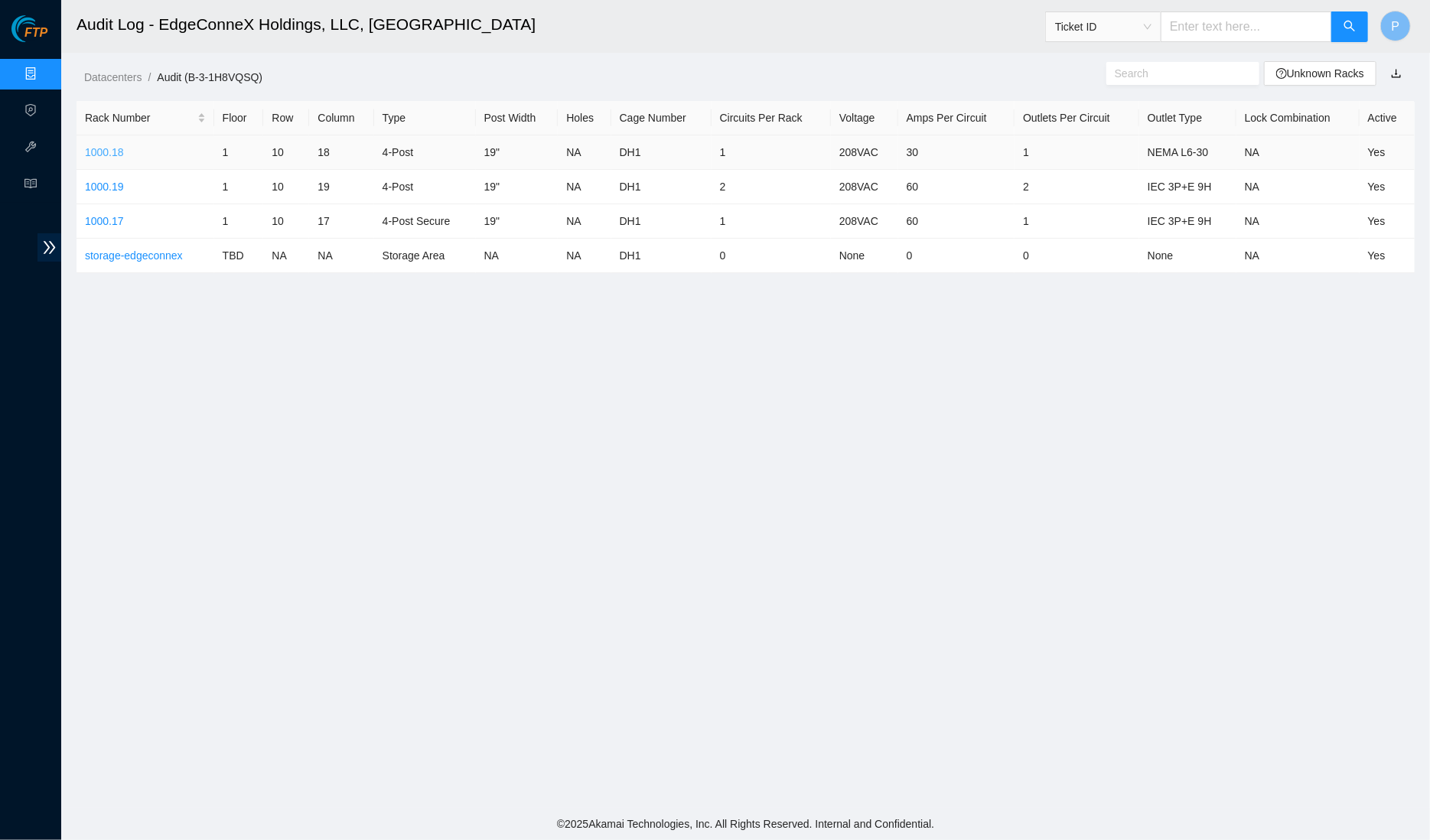
click at [99, 146] on link "1000.18" at bounding box center [104, 152] width 39 height 12
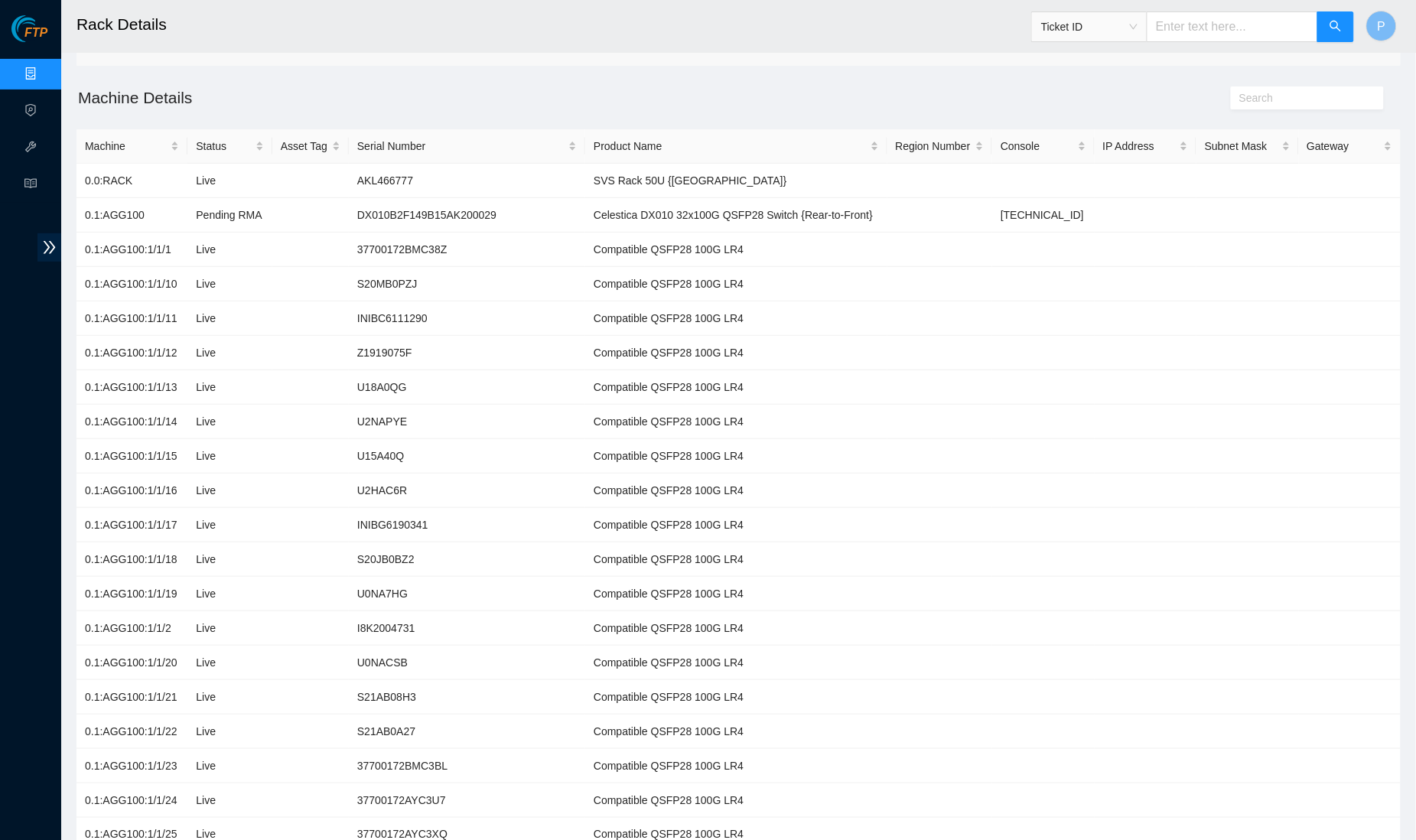
scroll to position [94, 0]
drag, startPoint x: 559, startPoint y: 208, endPoint x: 784, endPoint y: 210, distance: 225.0
click at [784, 210] on td "Celestica DX010 32x100G QSFP28 Switch {Rear-to-Front}" at bounding box center [736, 215] width 302 height 34
drag, startPoint x: 538, startPoint y: 212, endPoint x: 375, endPoint y: 215, distance: 163.0
click at [375, 215] on td "DX010B2F149B15AK200029" at bounding box center [467, 215] width 237 height 34
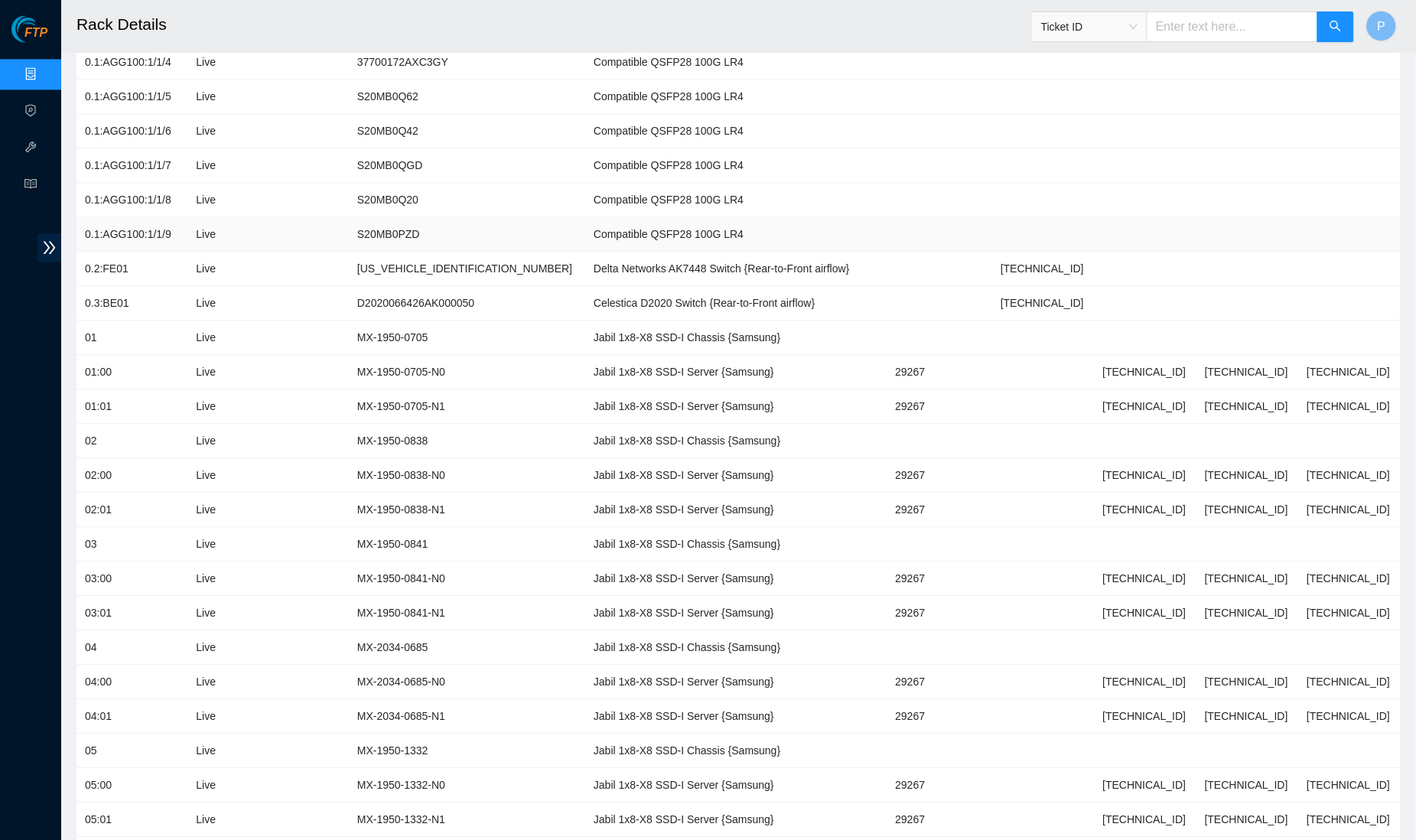
scroll to position [1102, 0]
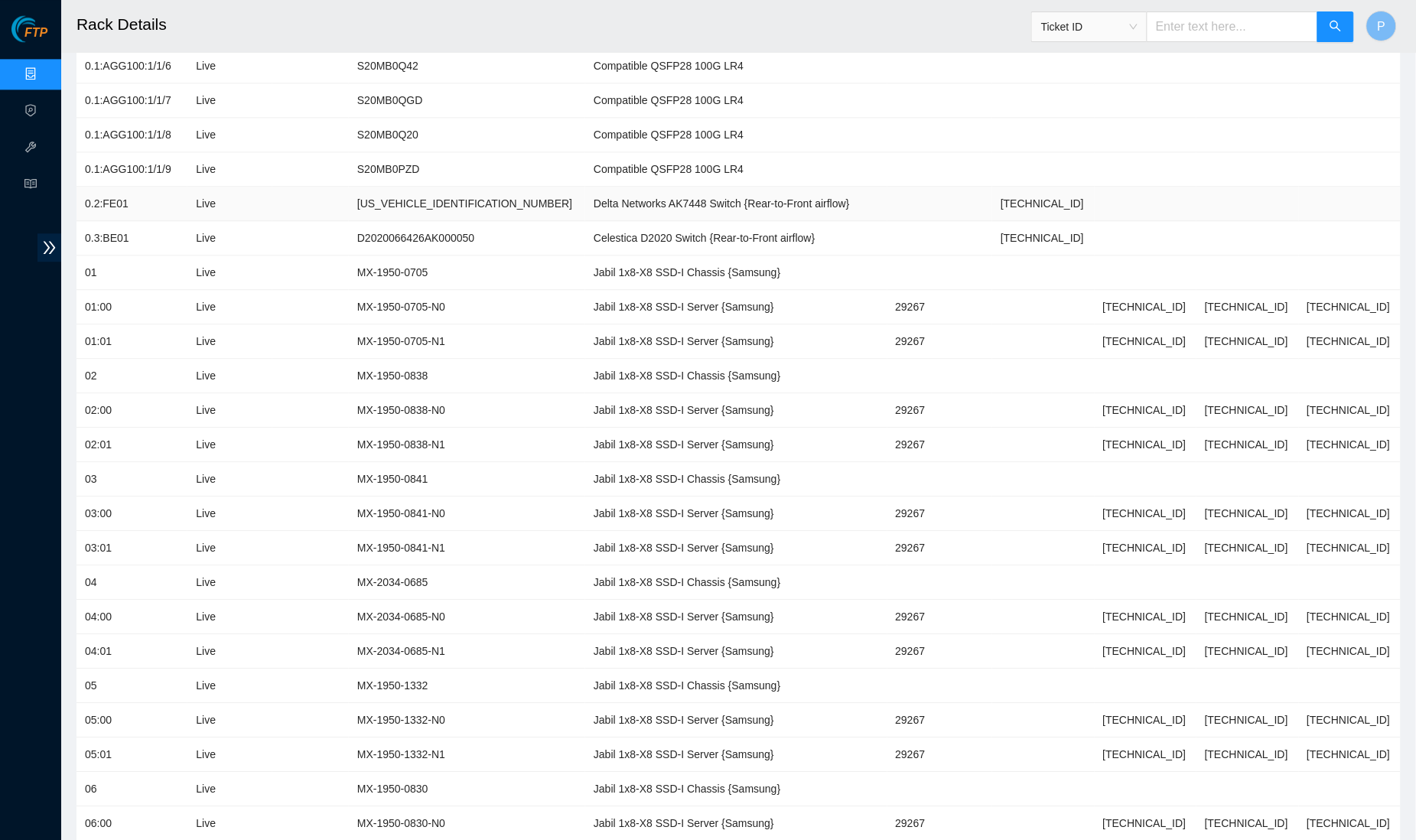
click at [151, 192] on td "0.2:FE01" at bounding box center [132, 204] width 111 height 34
click at [154, 221] on td "0.3:BE01" at bounding box center [132, 239] width 111 height 34
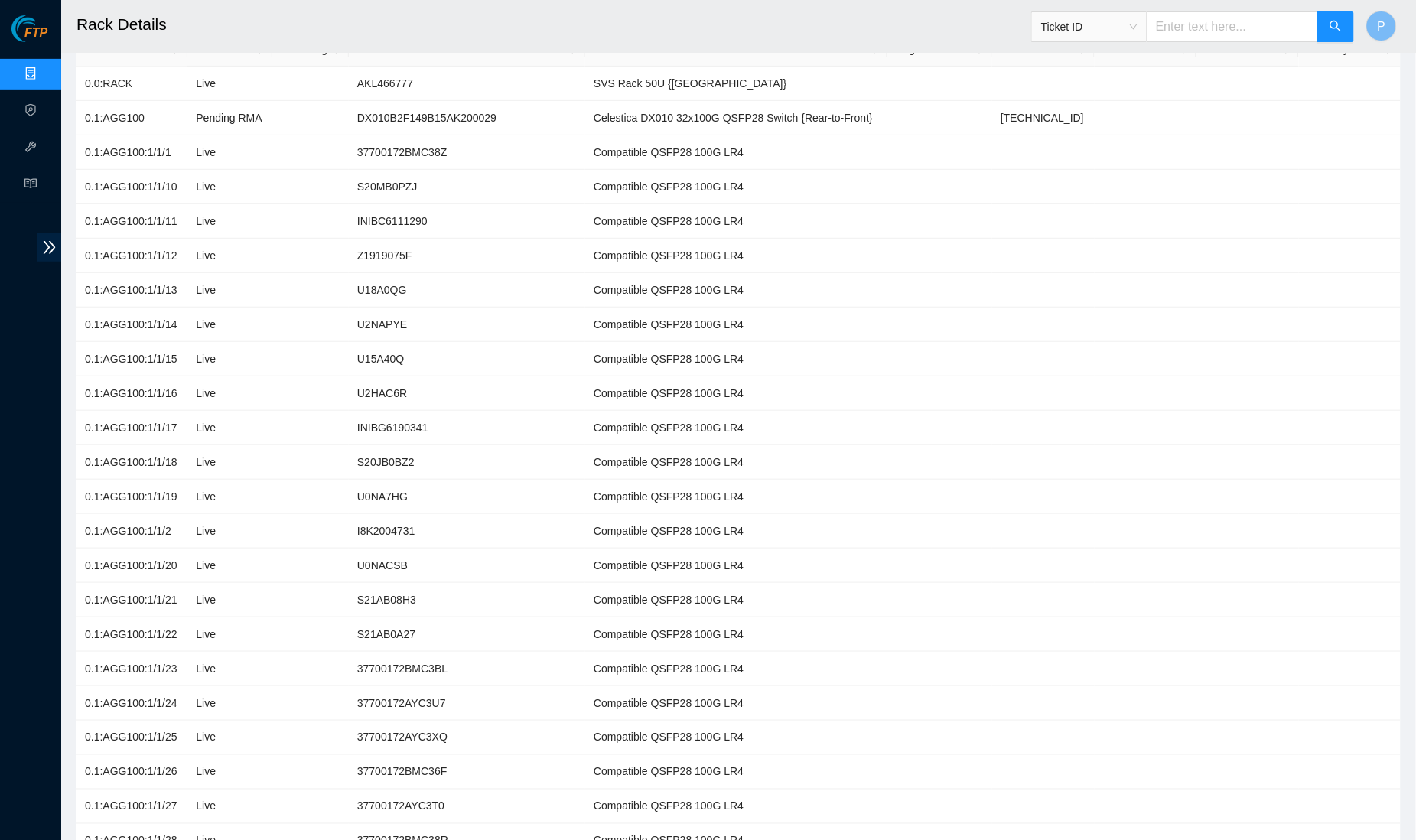
scroll to position [0, 0]
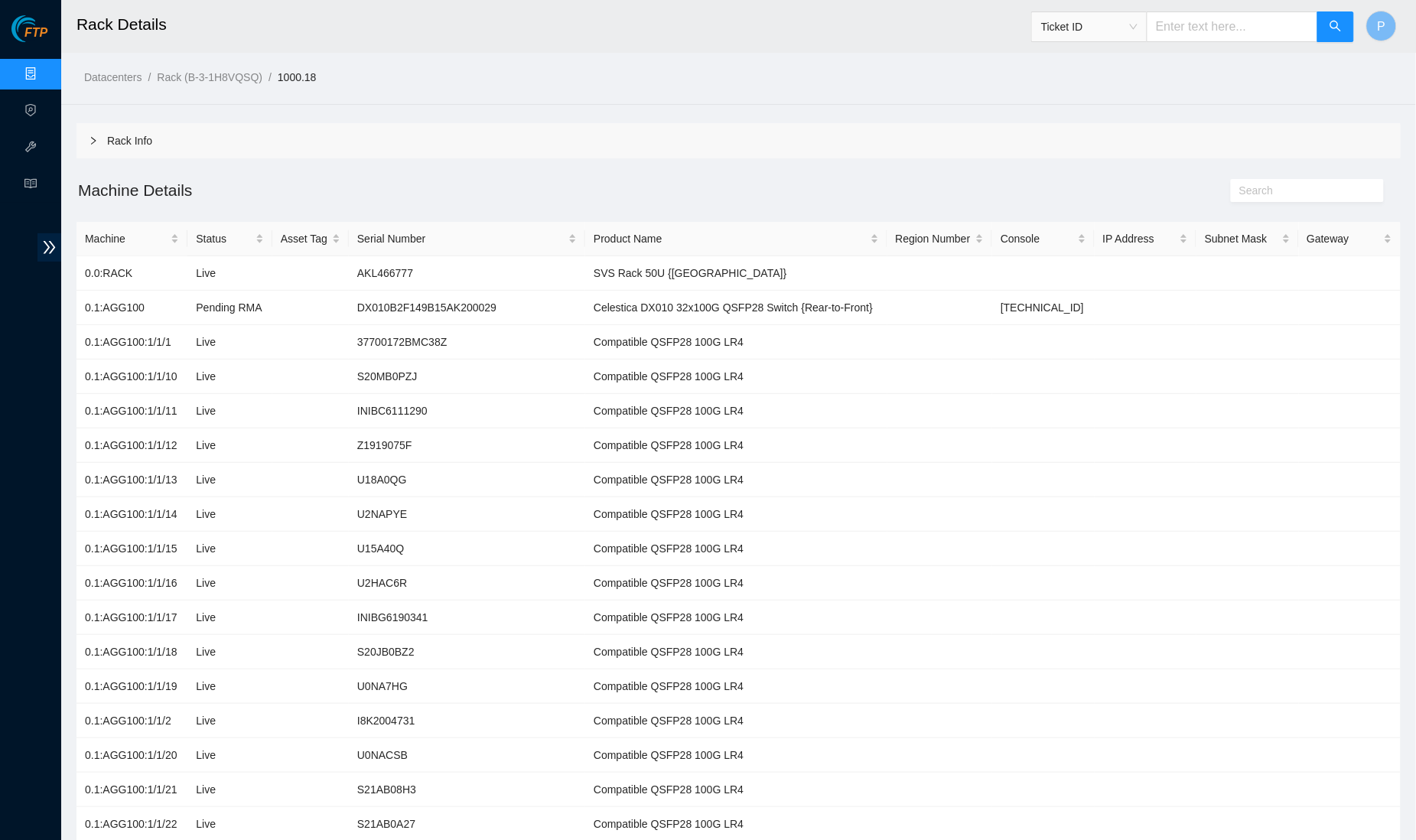
click at [534, 156] on div "Rack Info" at bounding box center [738, 140] width 1324 height 35
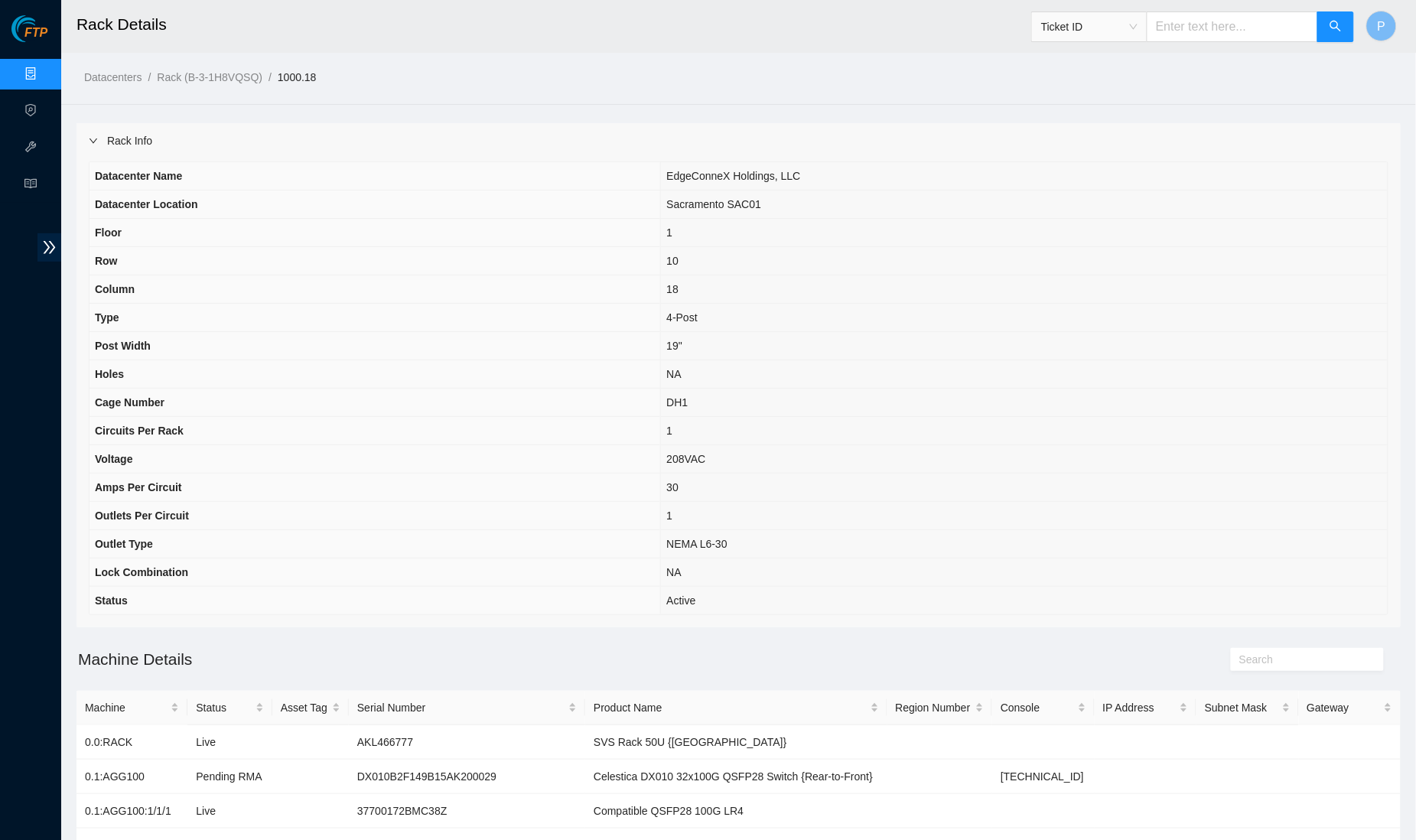
click at [534, 146] on div "Rack Info" at bounding box center [738, 140] width 1324 height 35
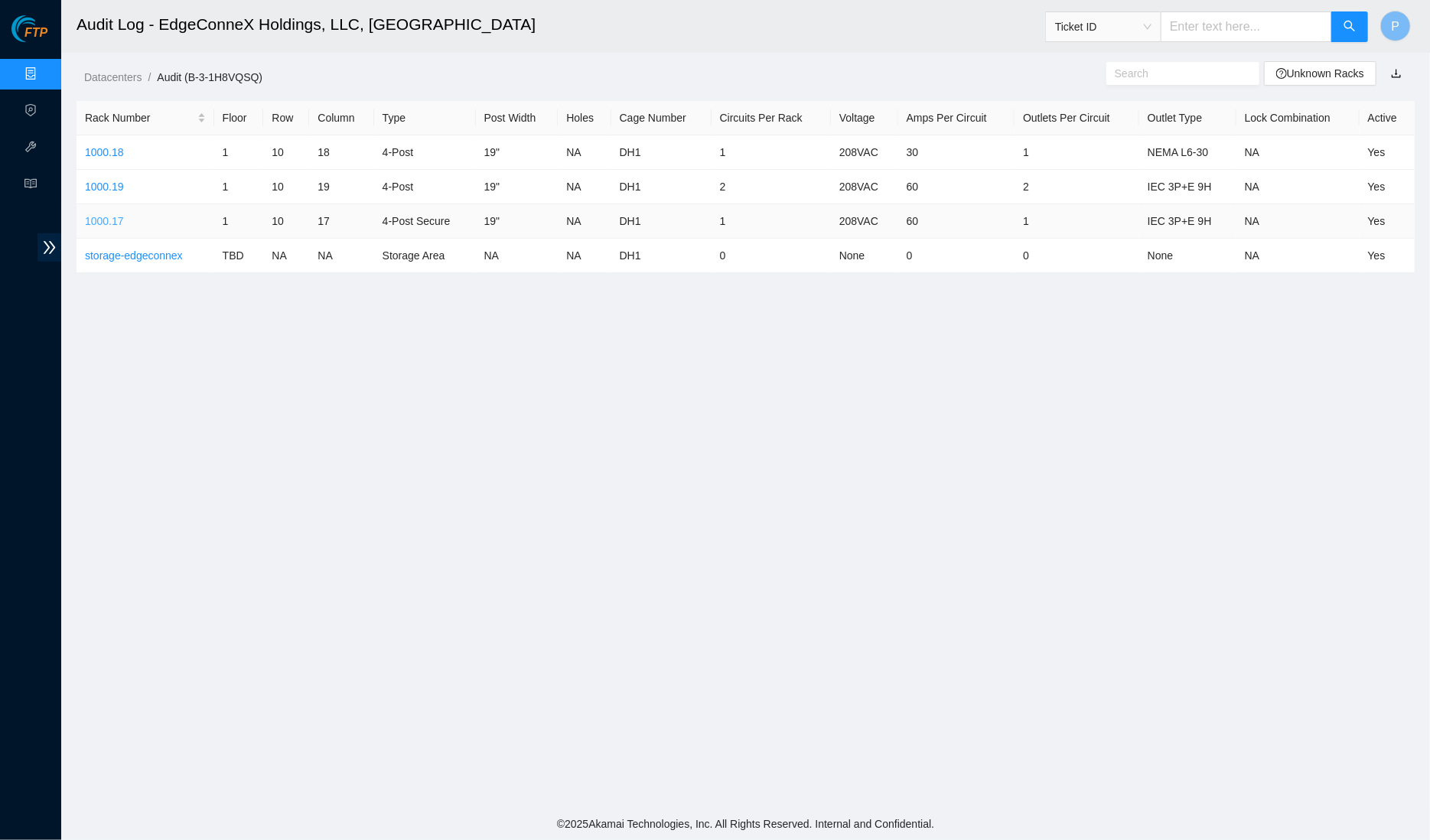
click at [116, 215] on link "1000.17" at bounding box center [104, 220] width 39 height 12
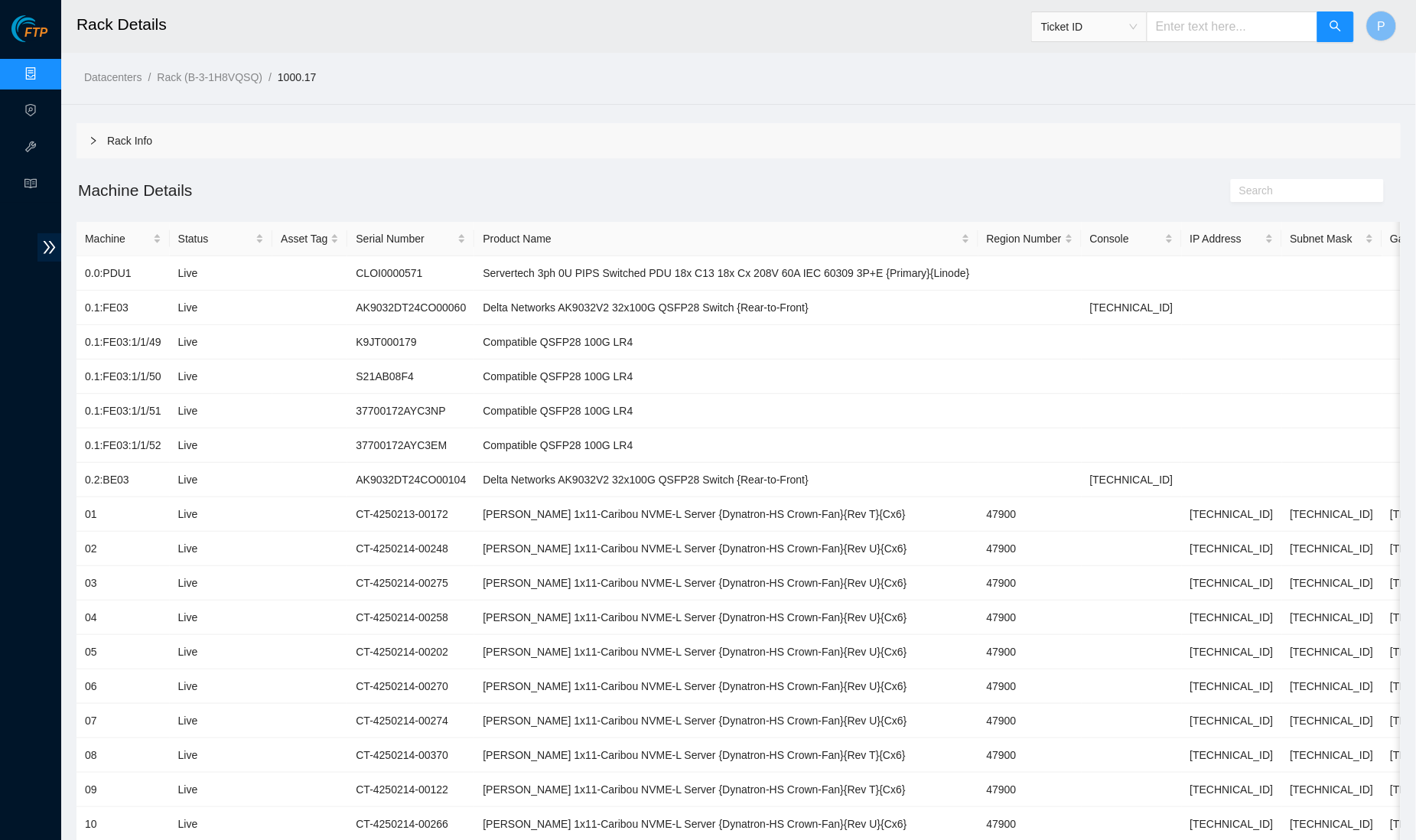
click at [44, 74] on link "Data Centers" at bounding box center [75, 74] width 63 height 12
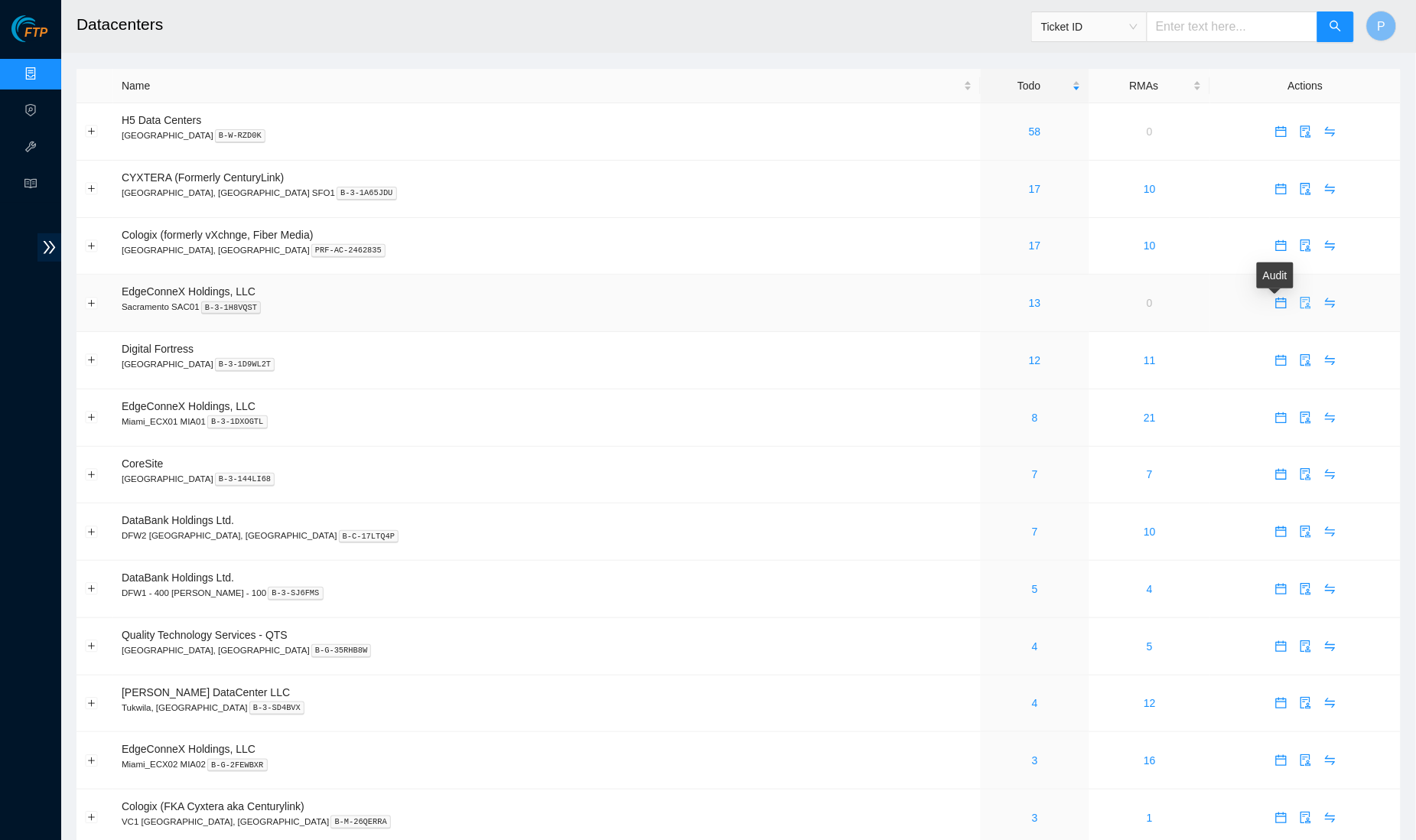
click at [1294, 291] on button "button" at bounding box center [1306, 304] width 25 height 25
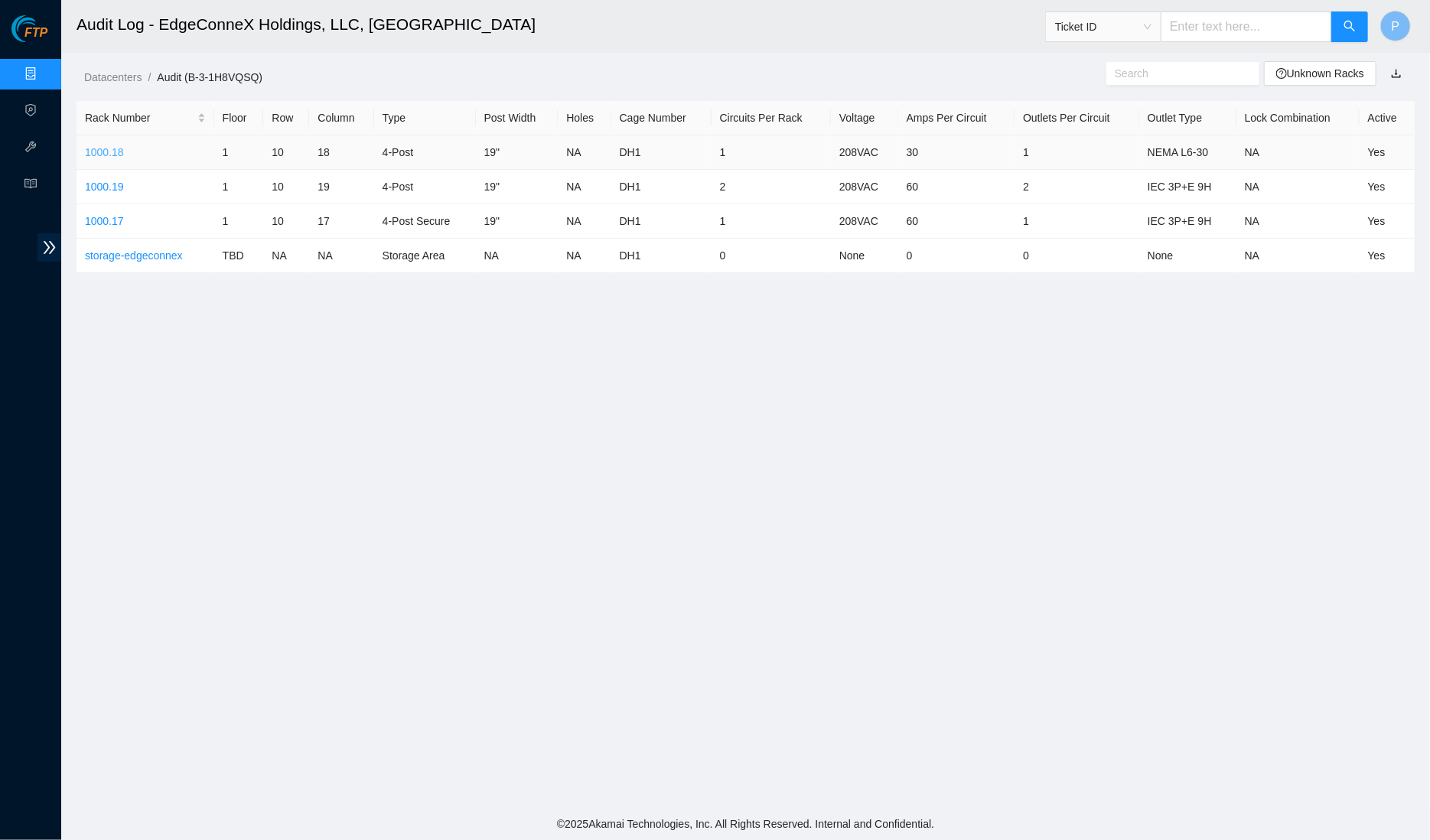
click at [98, 156] on link "1000.18" at bounding box center [104, 152] width 39 height 12
click at [121, 190] on link "1000.19" at bounding box center [104, 186] width 39 height 12
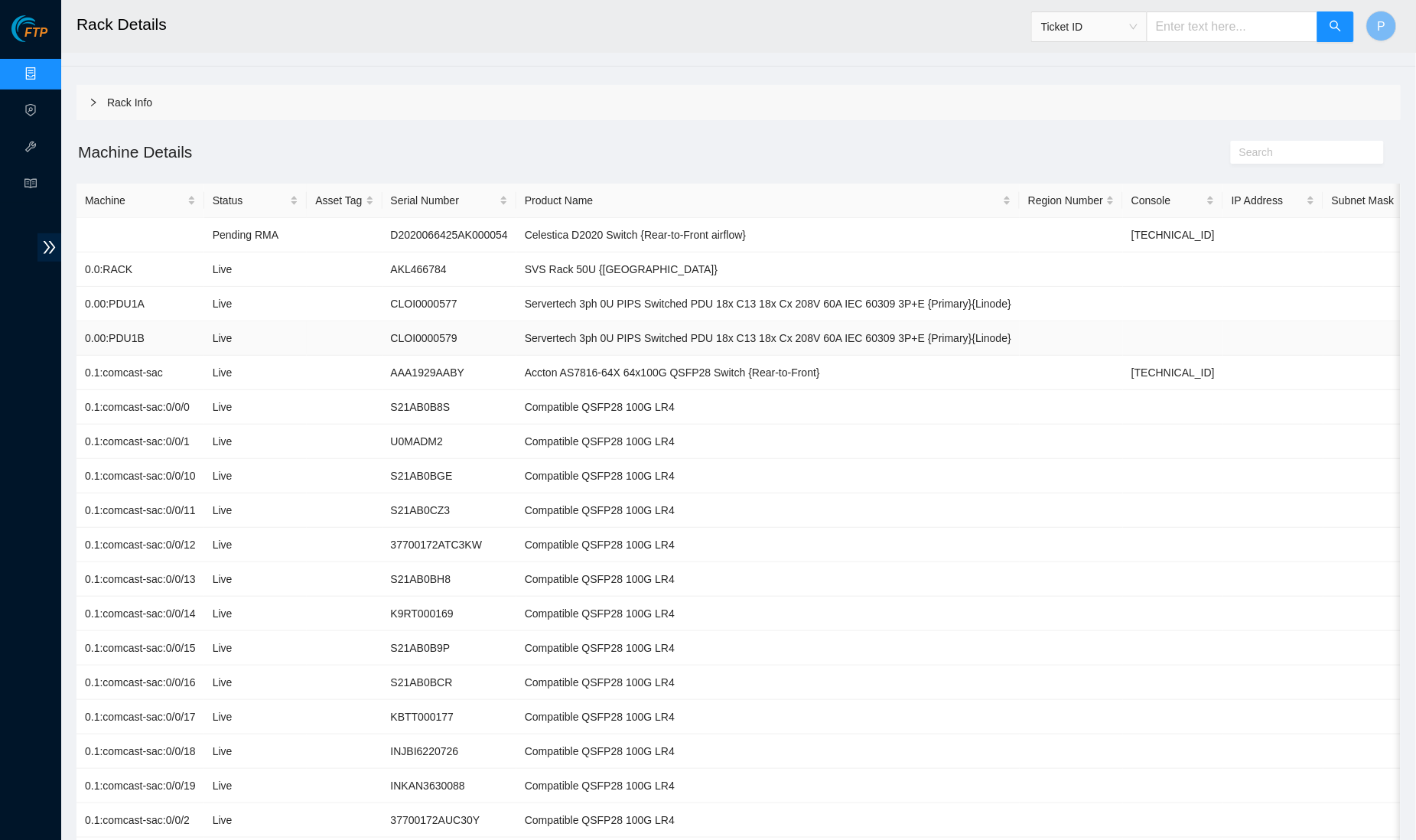
scroll to position [39, 0]
click at [503, 91] on div "Rack Info" at bounding box center [738, 101] width 1324 height 35
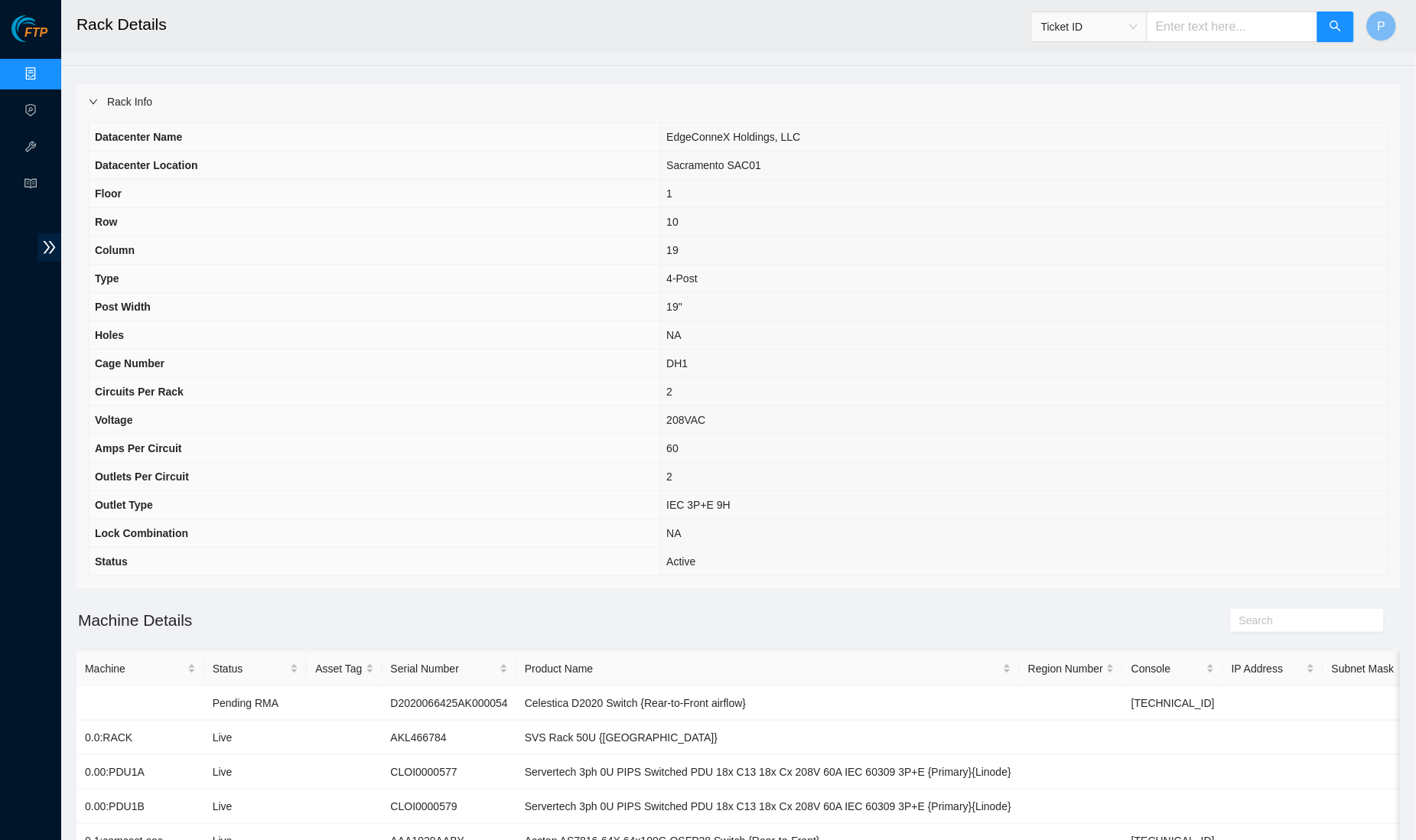
click at [503, 93] on div "Rack Info" at bounding box center [738, 101] width 1324 height 35
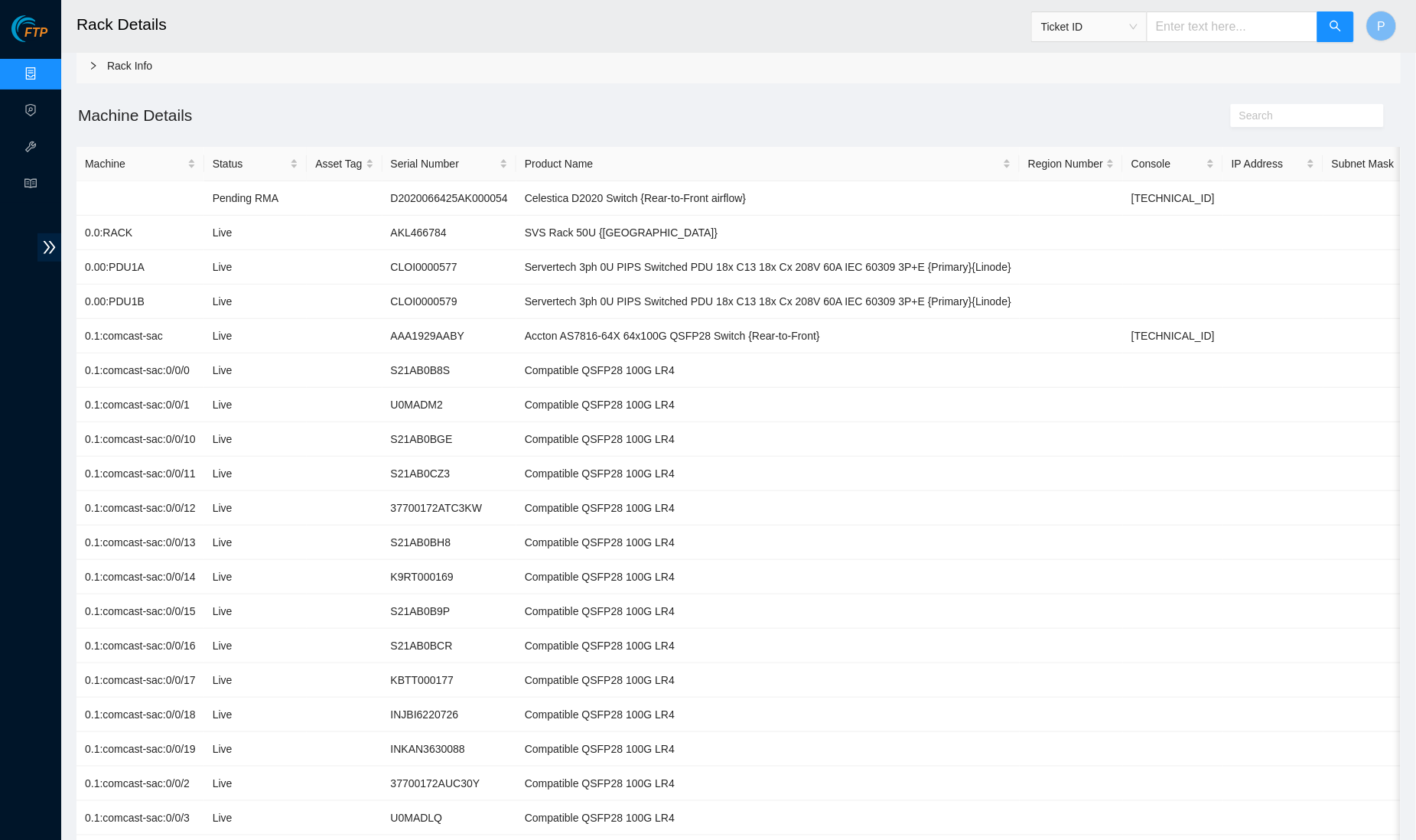
scroll to position [0, 0]
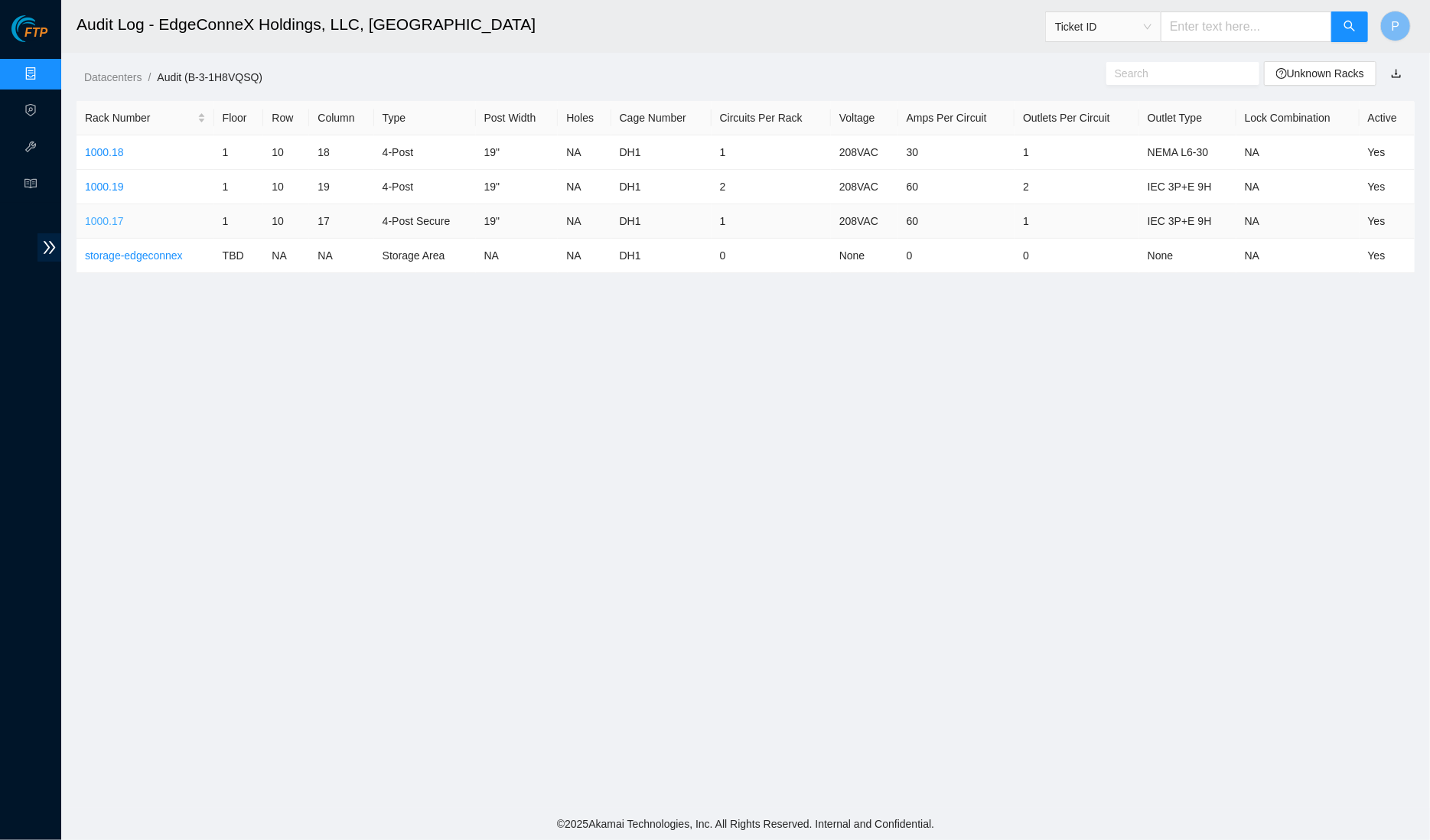
click at [113, 221] on link "1000.17" at bounding box center [104, 220] width 39 height 12
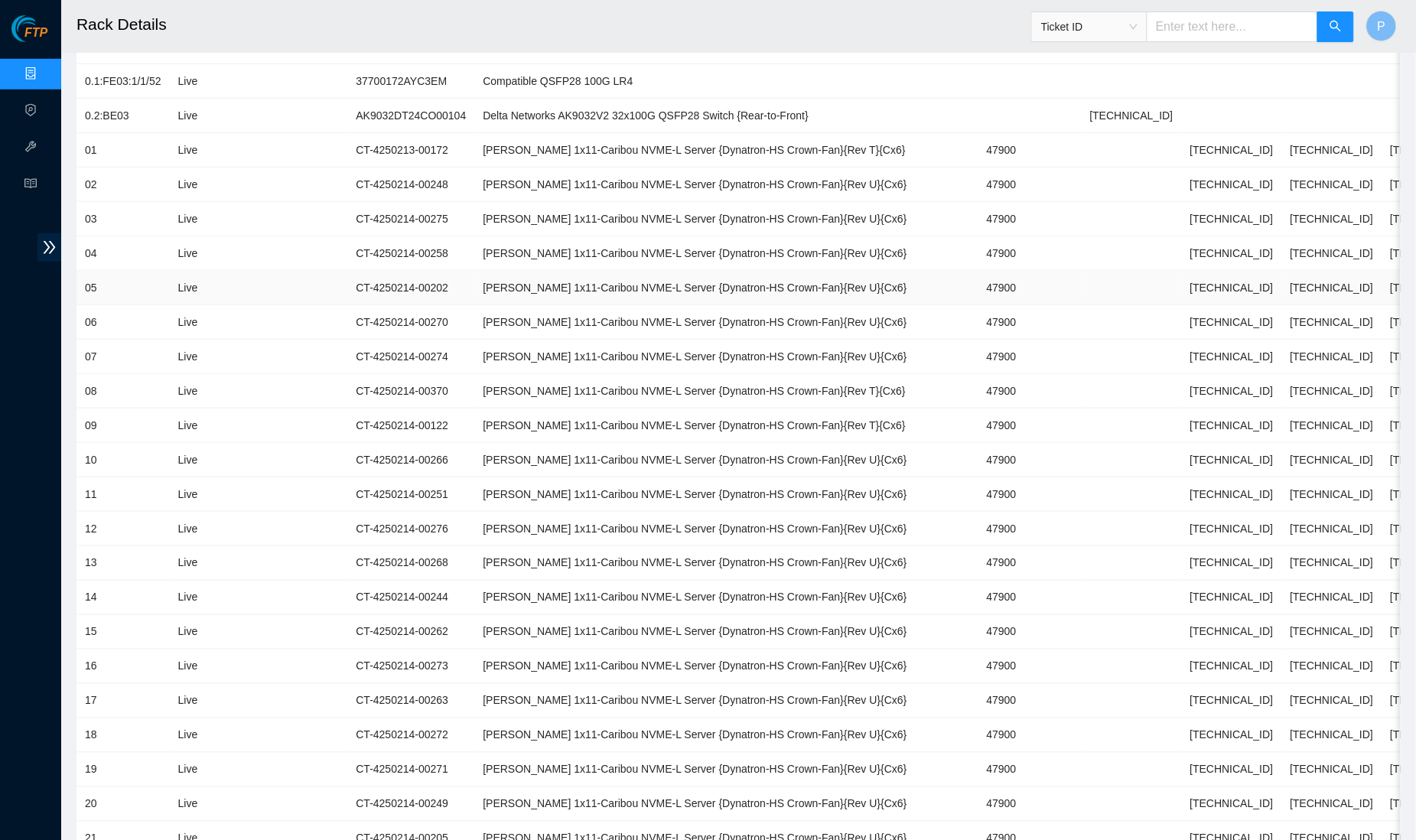
scroll to position [559, 0]
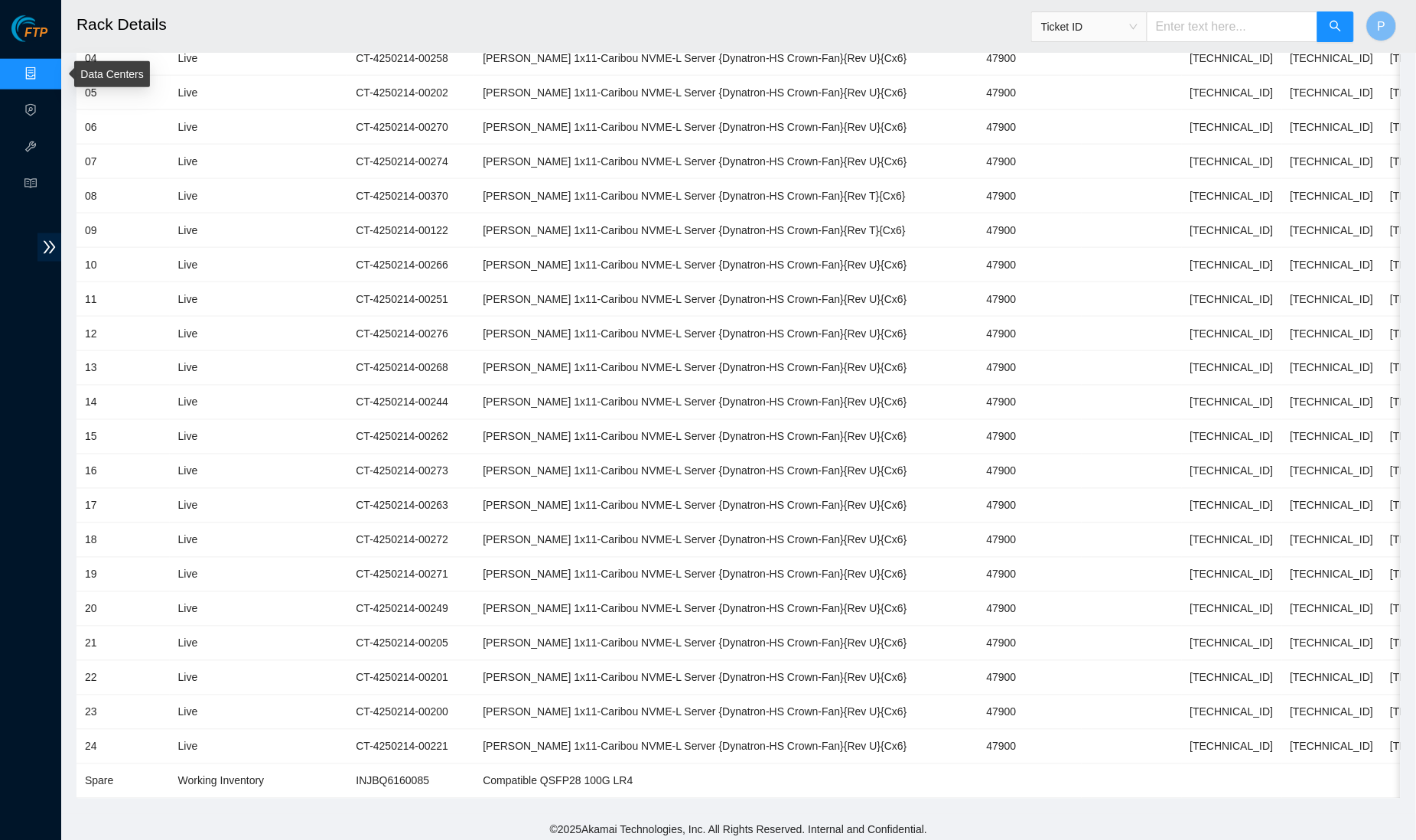
click at [44, 80] on link "Data Centers" at bounding box center [75, 74] width 63 height 12
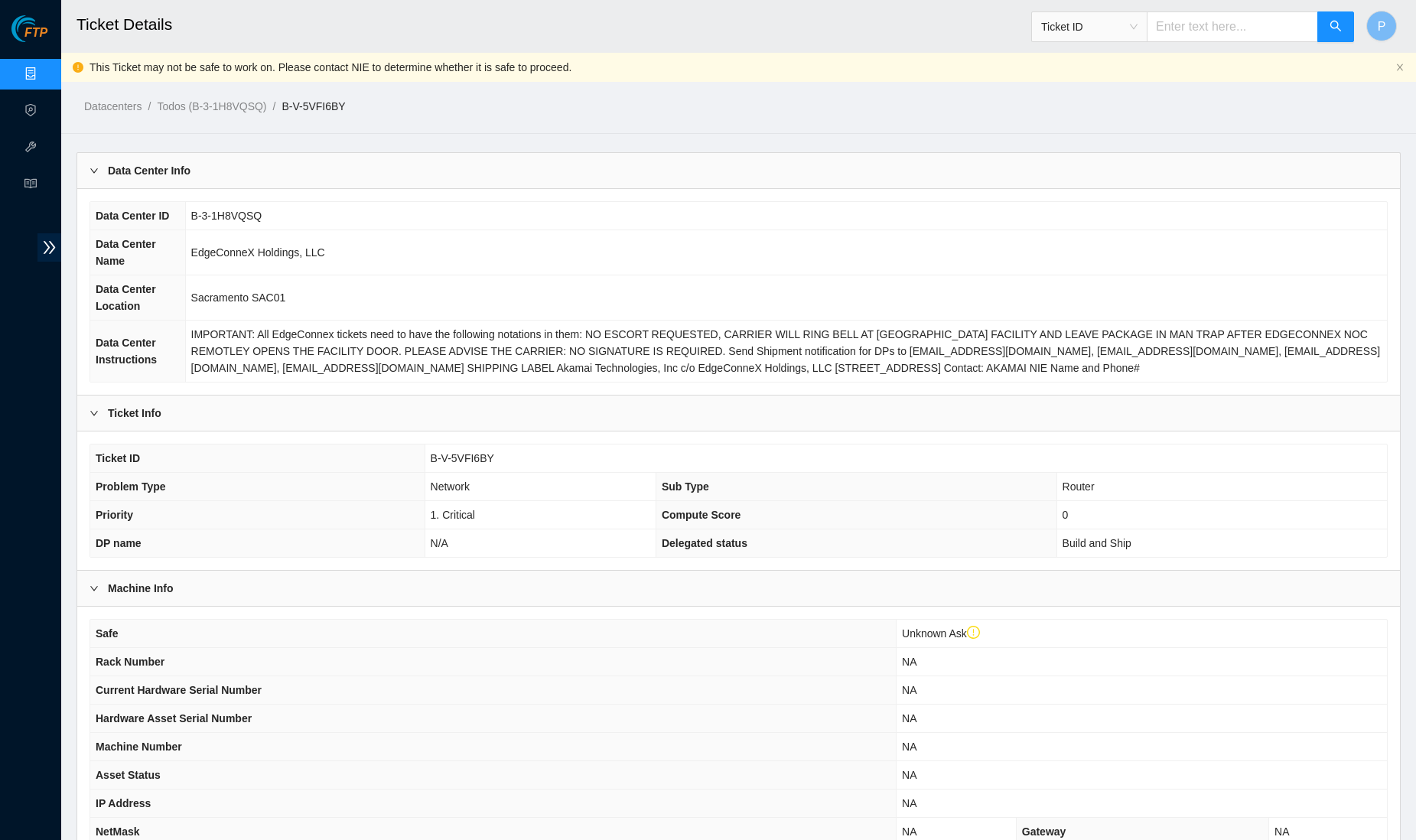
scroll to position [30, 0]
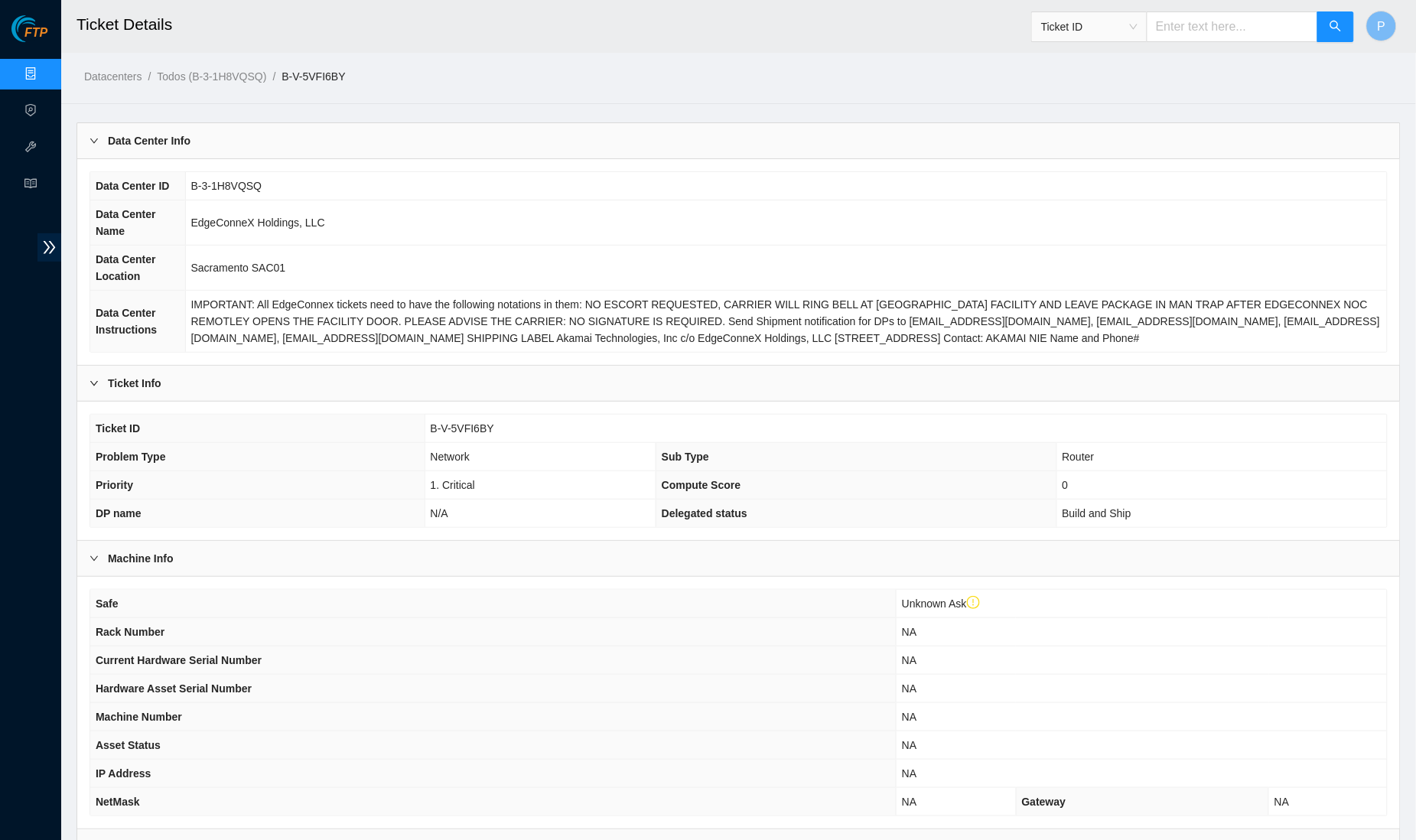
click at [601, 71] on ol "Datacenters / Todos (B-3-1H8VQSQ) / B-V-5VFI6BY /" at bounding box center [581, 76] width 993 height 17
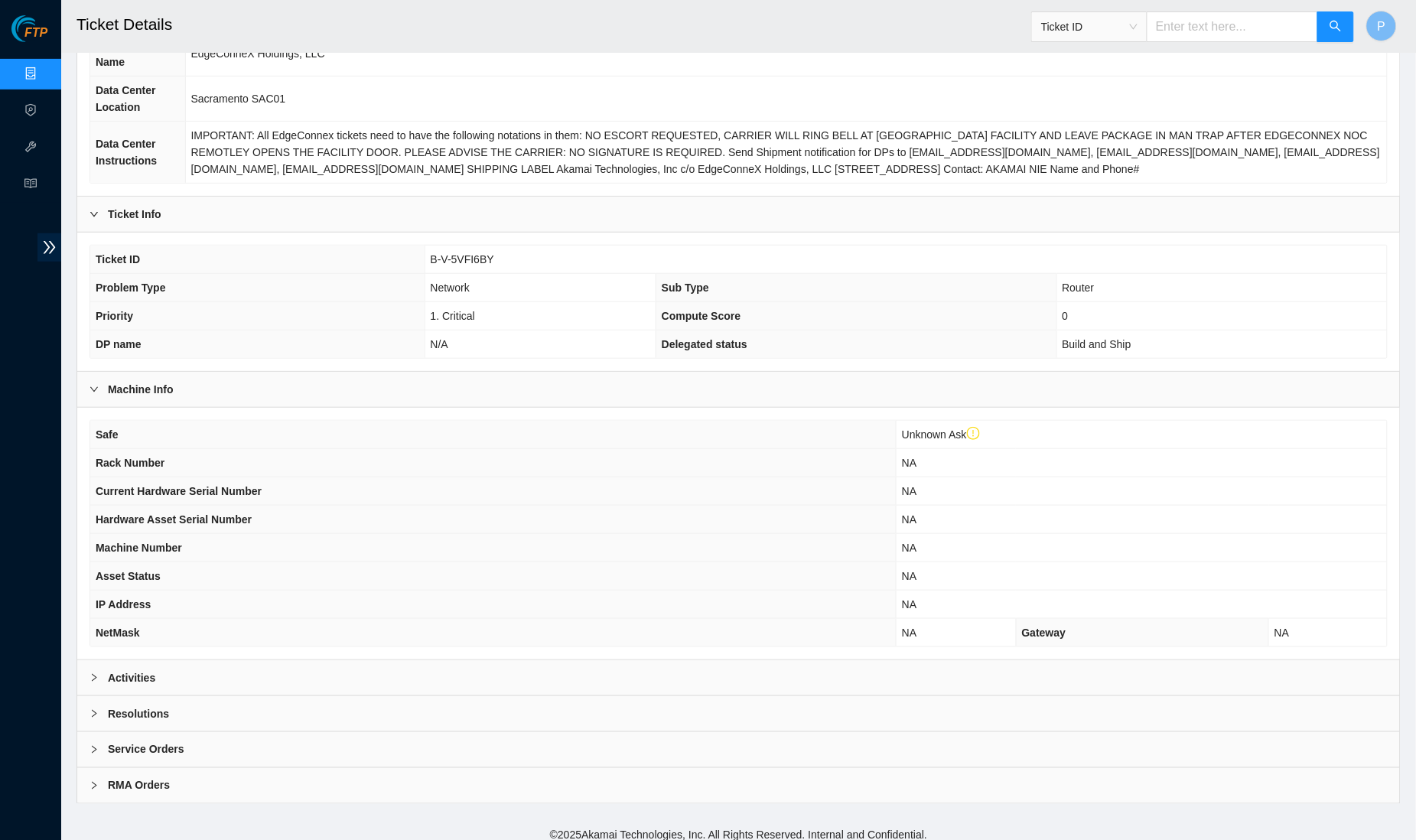
scroll to position [210, 0]
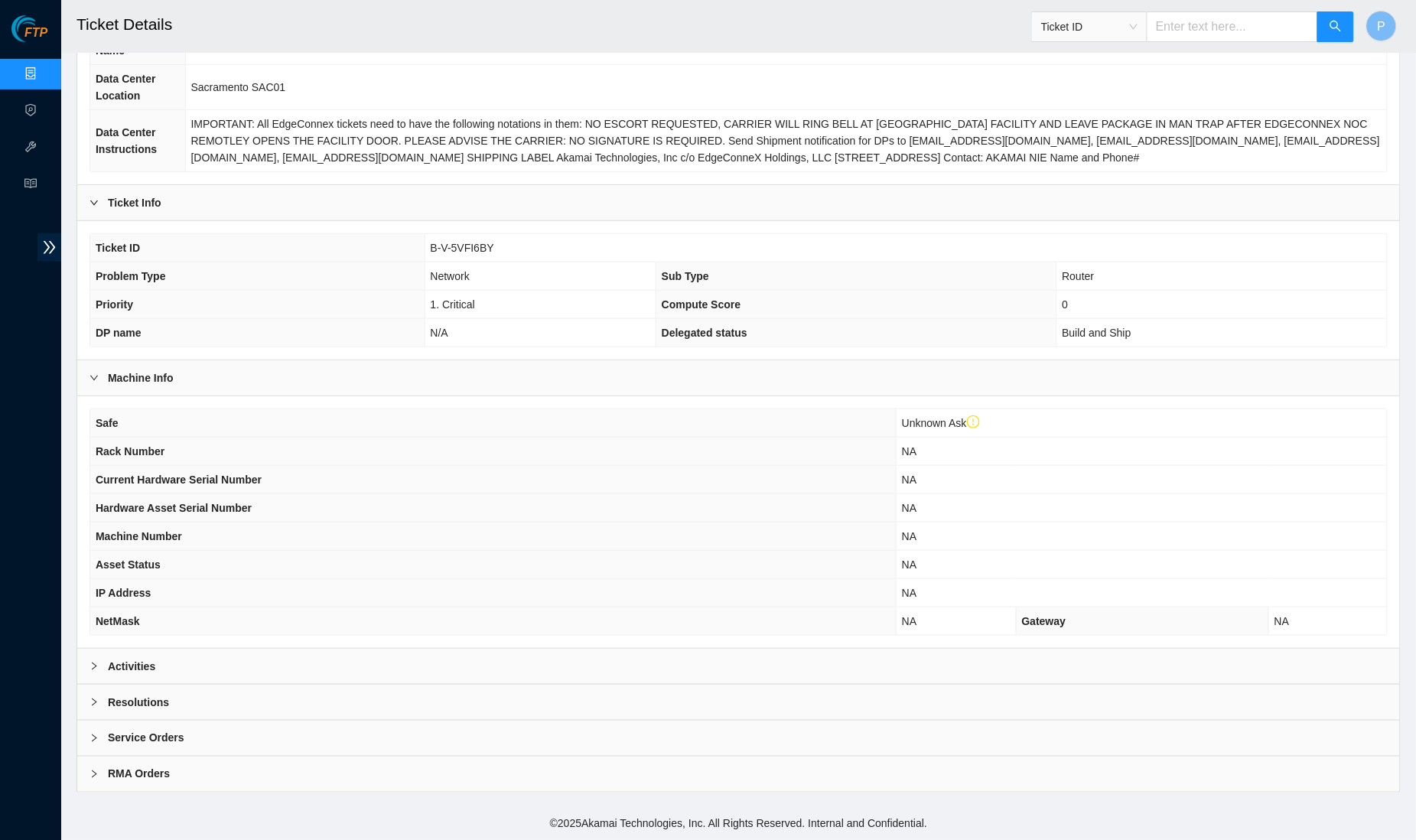
click at [634, 681] on div "Activities" at bounding box center [738, 666] width 1322 height 35
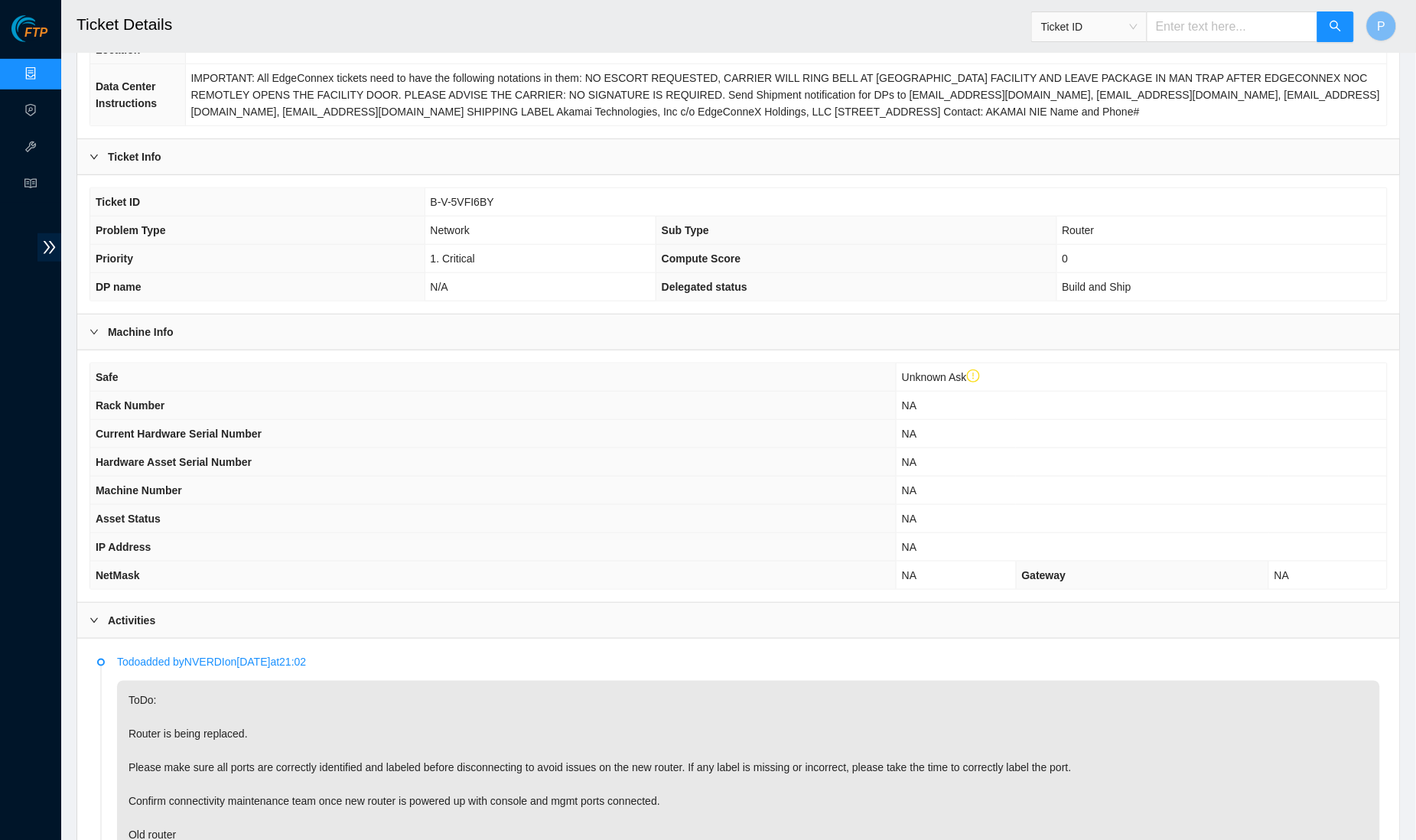
scroll to position [0, 0]
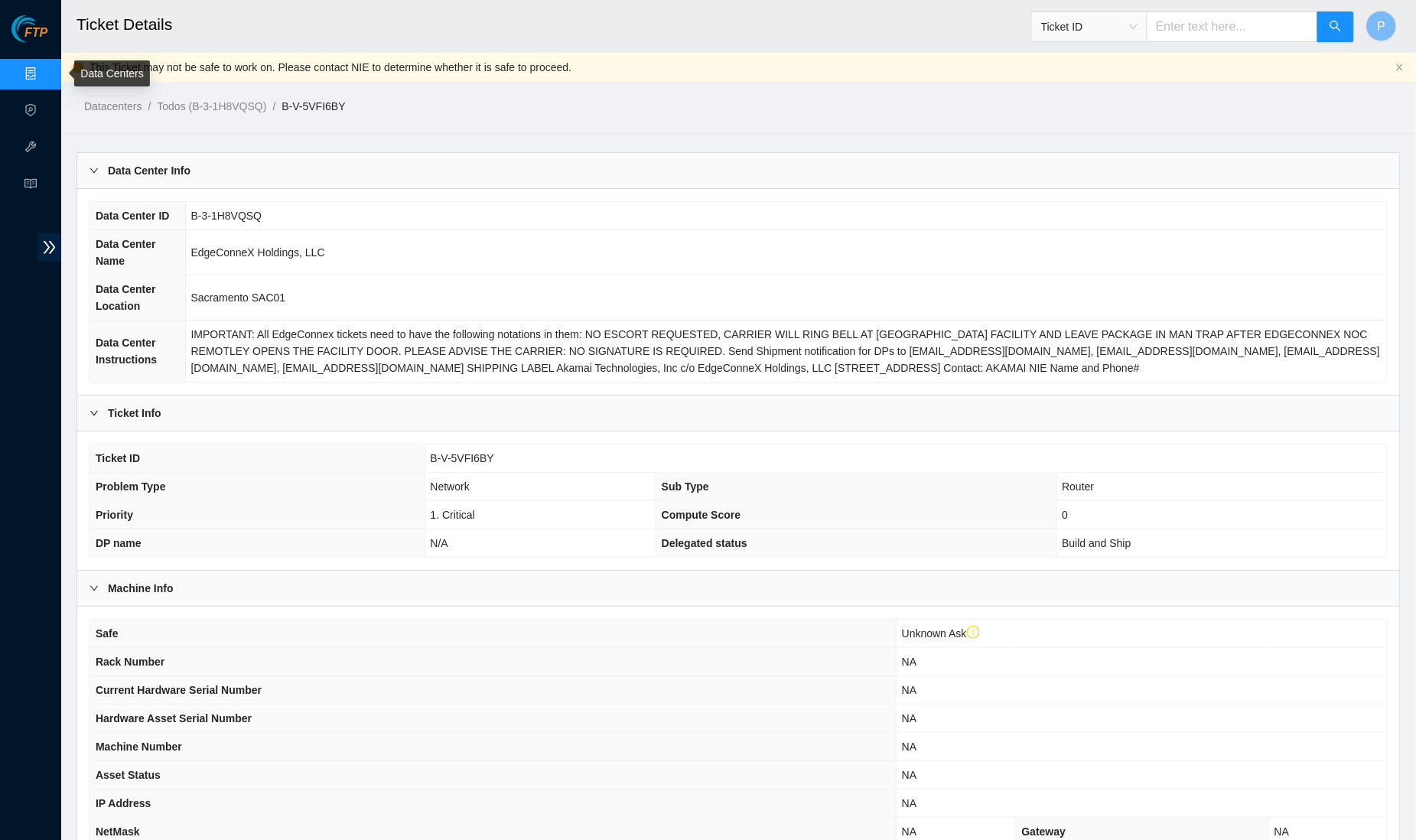
click at [44, 68] on link "Data Centers" at bounding box center [75, 74] width 63 height 12
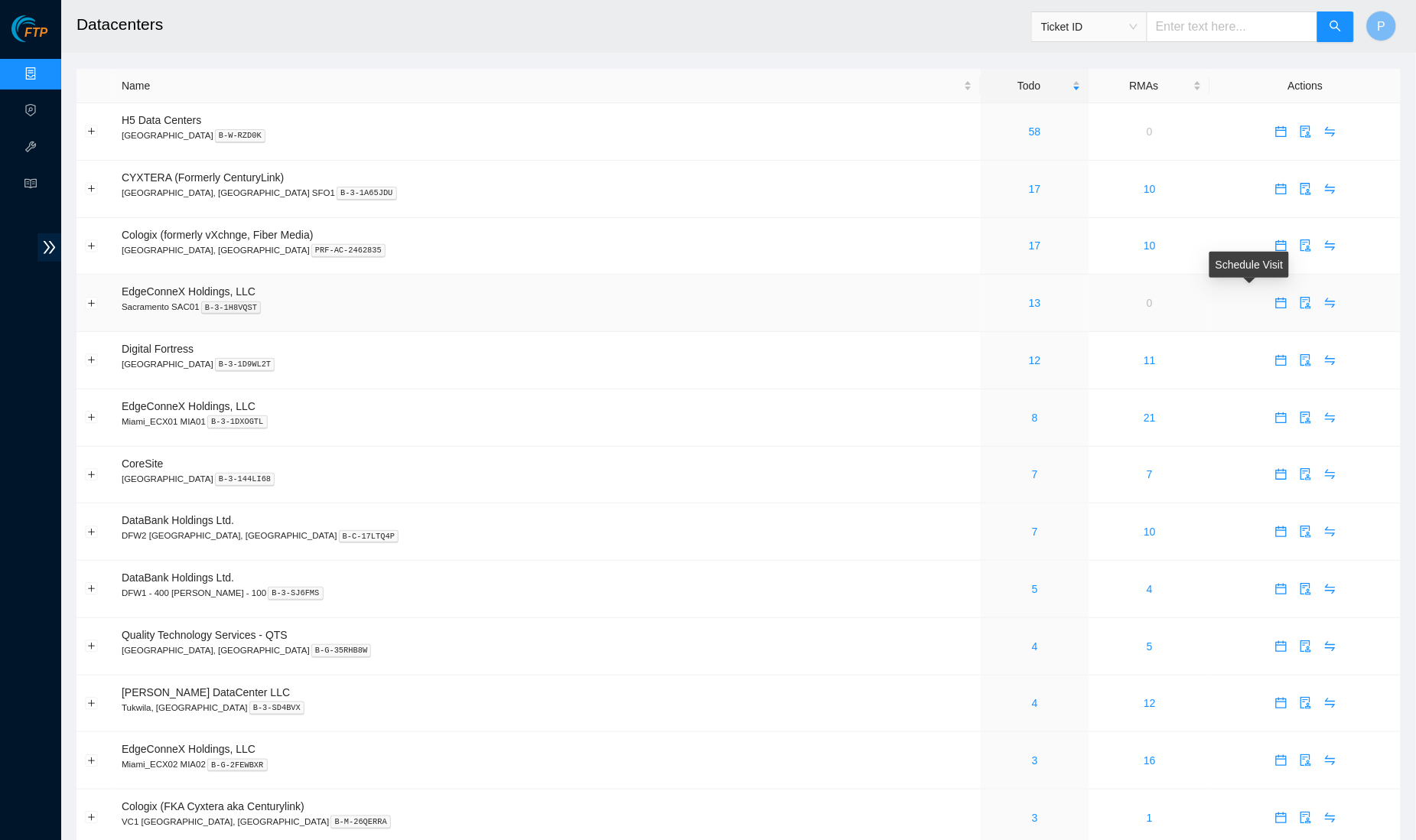
click at [1276, 302] on icon "calendar" at bounding box center [1281, 303] width 12 height 12
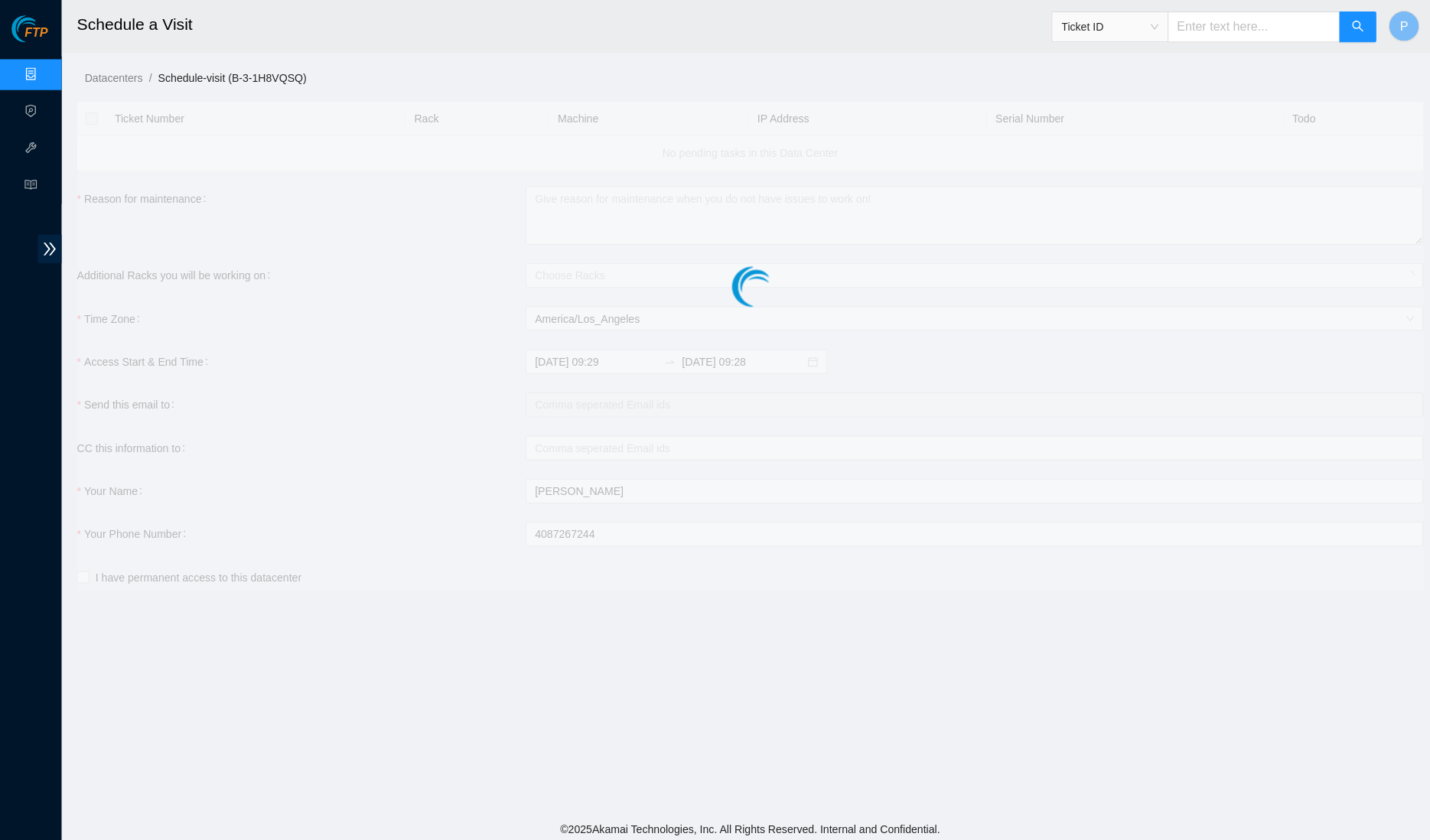
checkbox input "true"
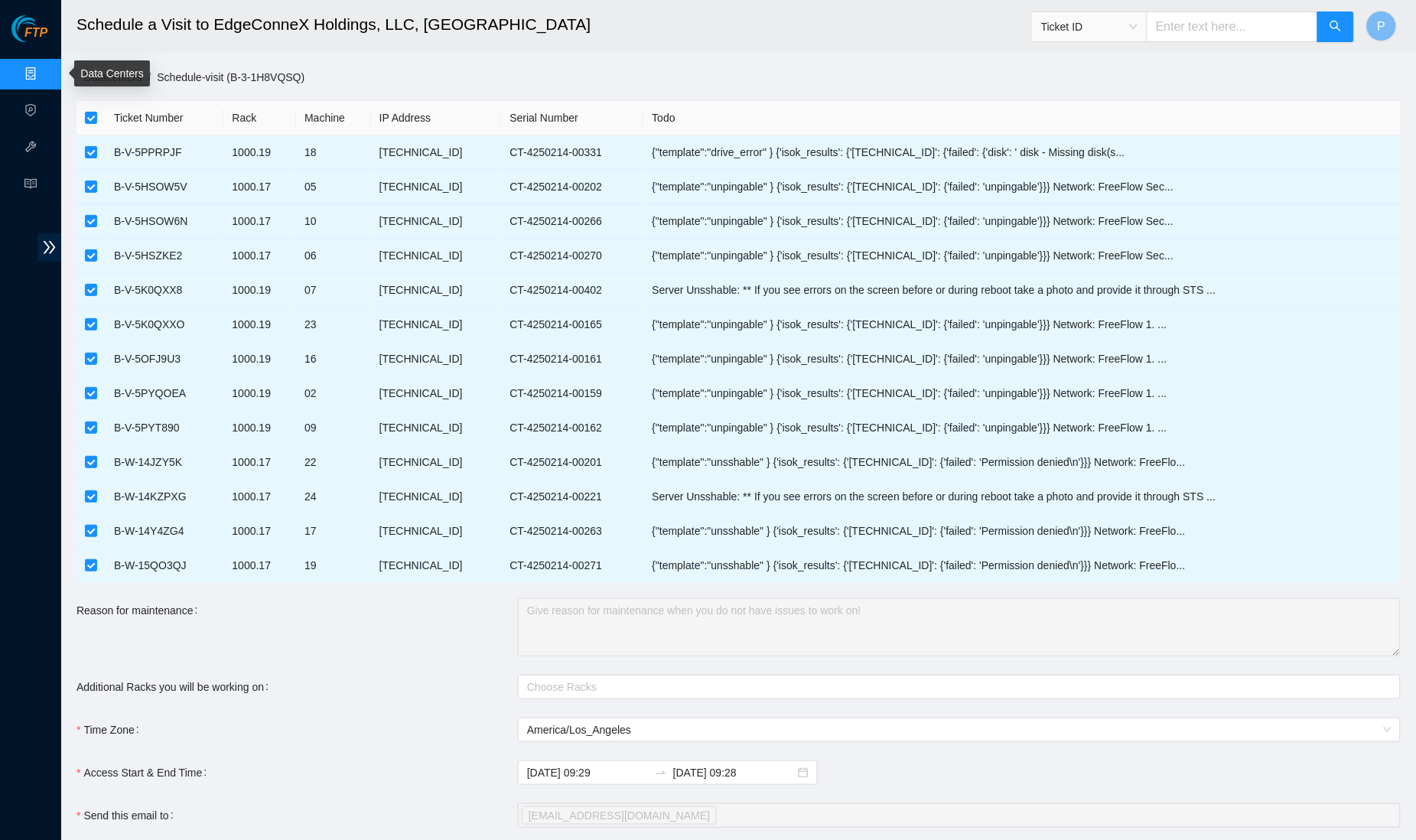
click at [44, 75] on link "Data Centers" at bounding box center [75, 74] width 63 height 12
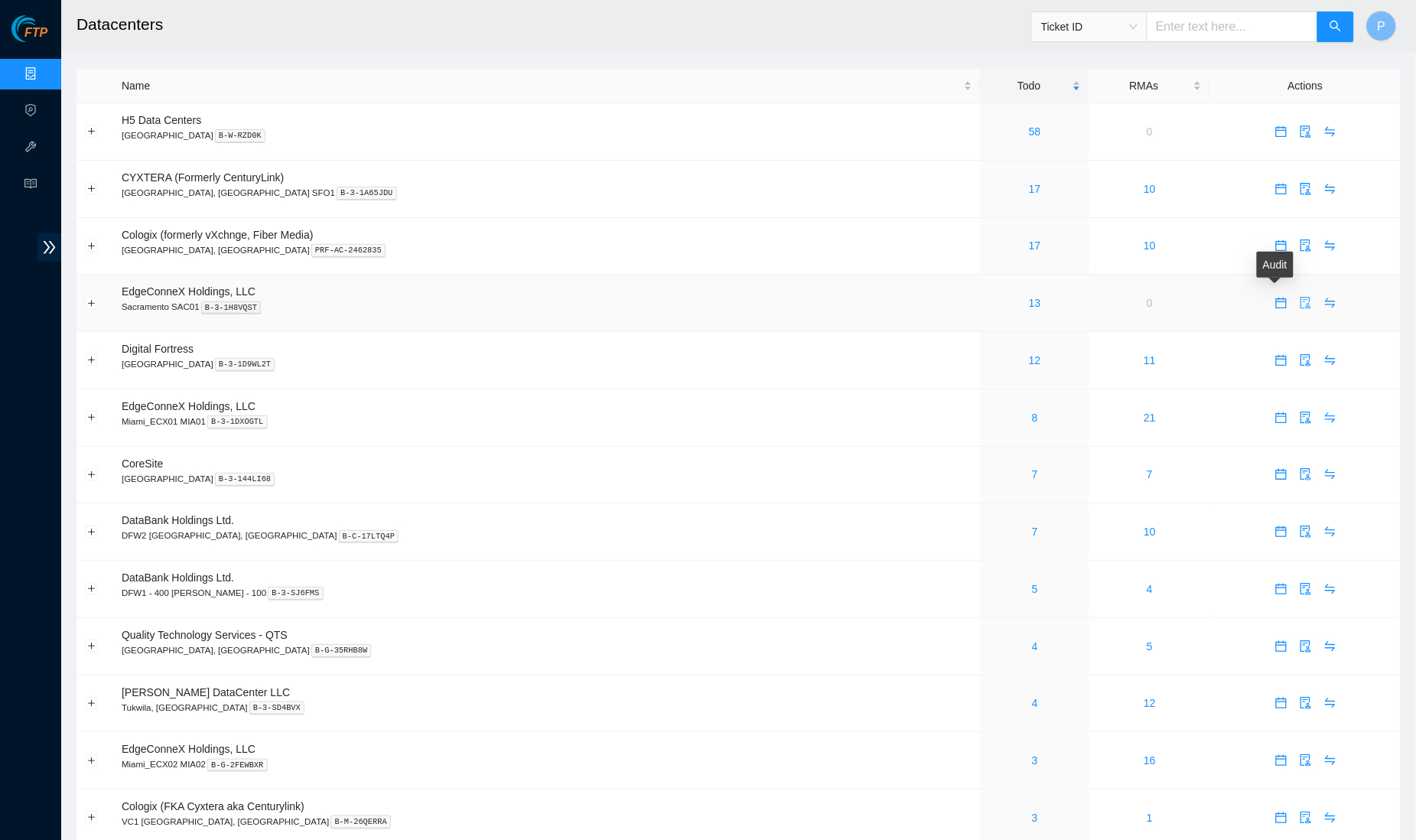
click at [1300, 297] on icon "audit" at bounding box center [1305, 303] width 10 height 12
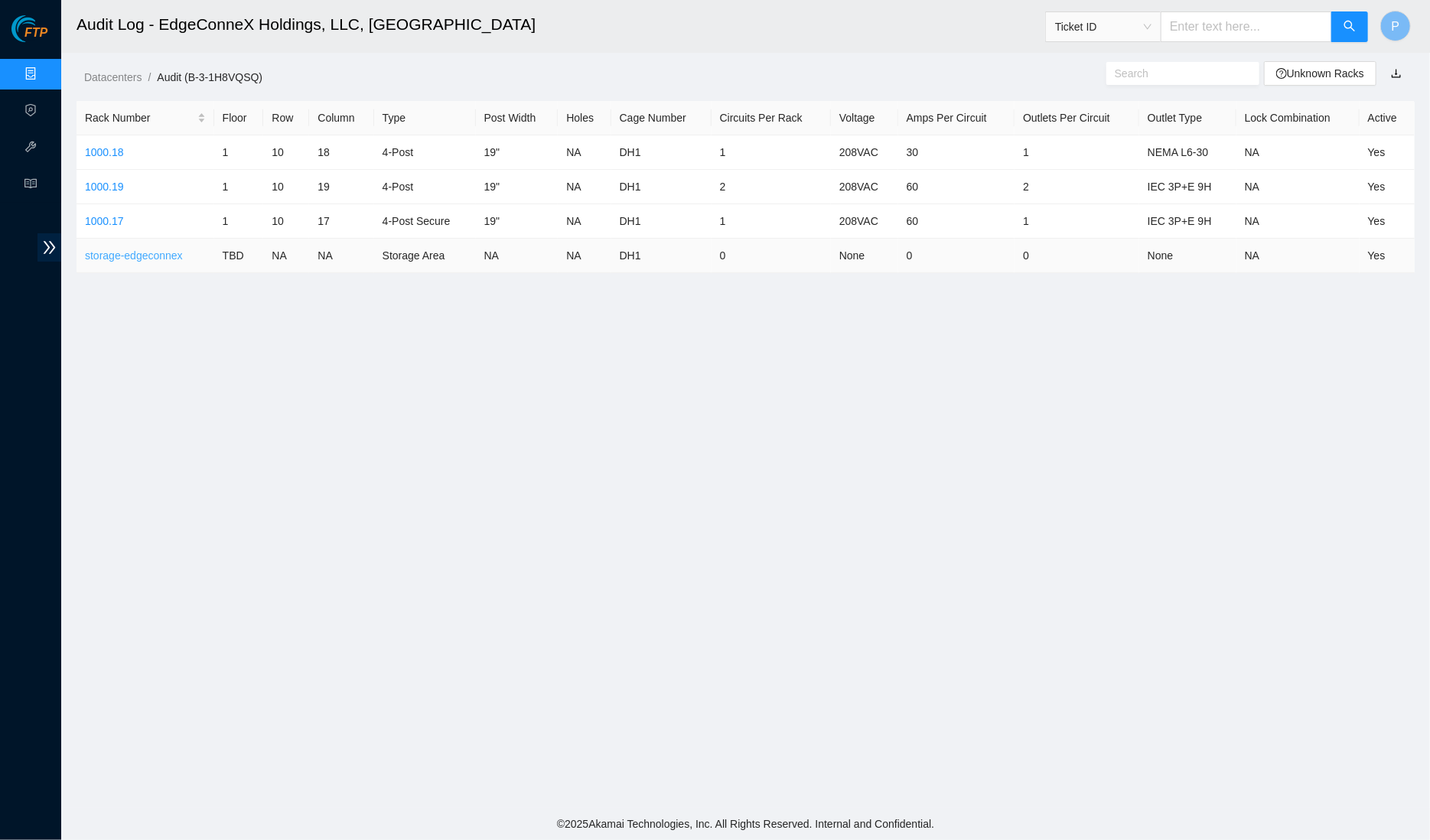
click at [91, 259] on link "storage-edgeconnex" at bounding box center [134, 255] width 98 height 12
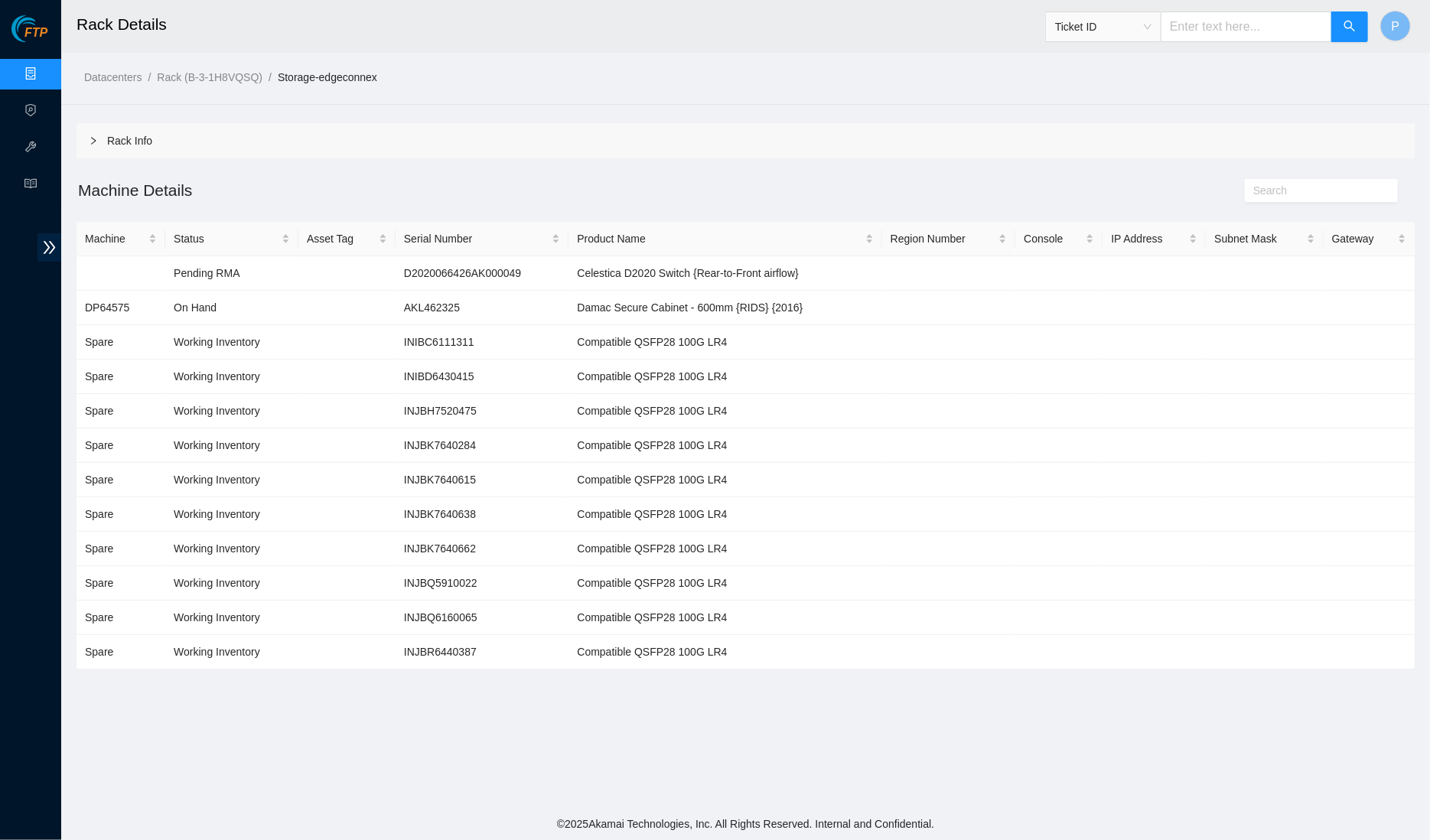
click at [44, 69] on link "Data Centers" at bounding box center [75, 74] width 63 height 12
